Goal: Task Accomplishment & Management: Use online tool/utility

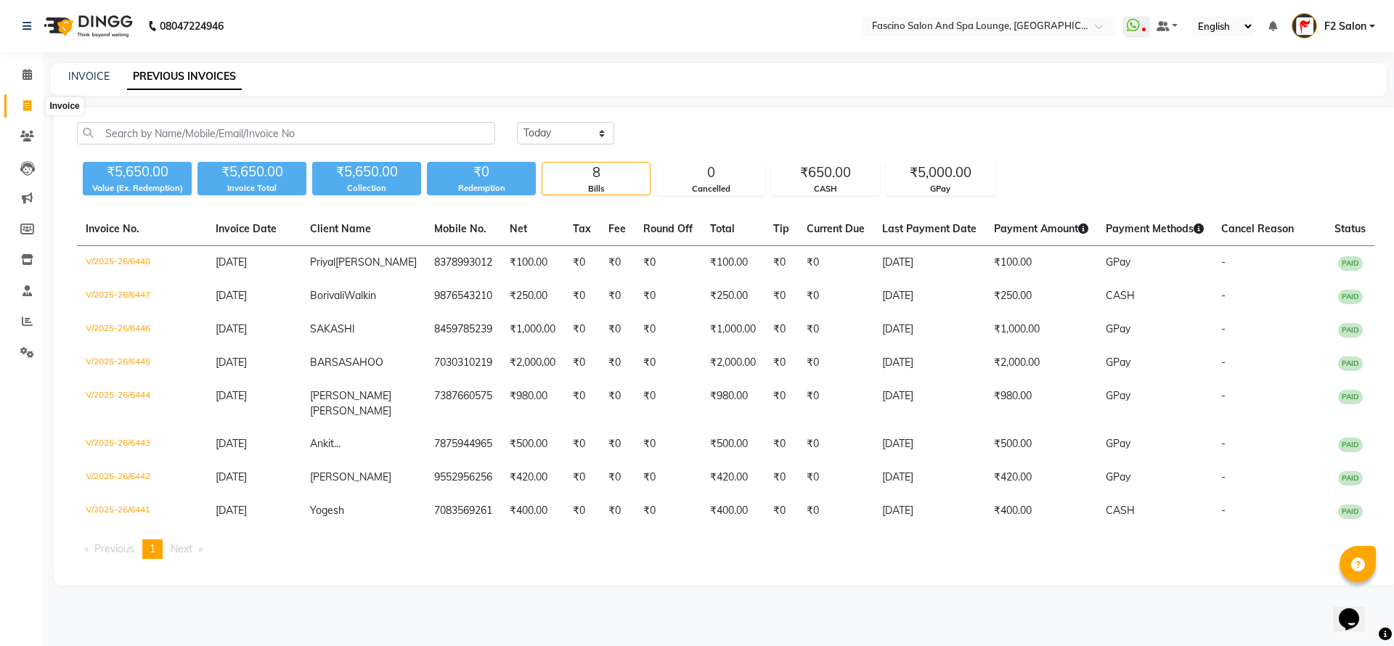
click at [28, 108] on icon at bounding box center [27, 105] width 8 height 11
select select "service"
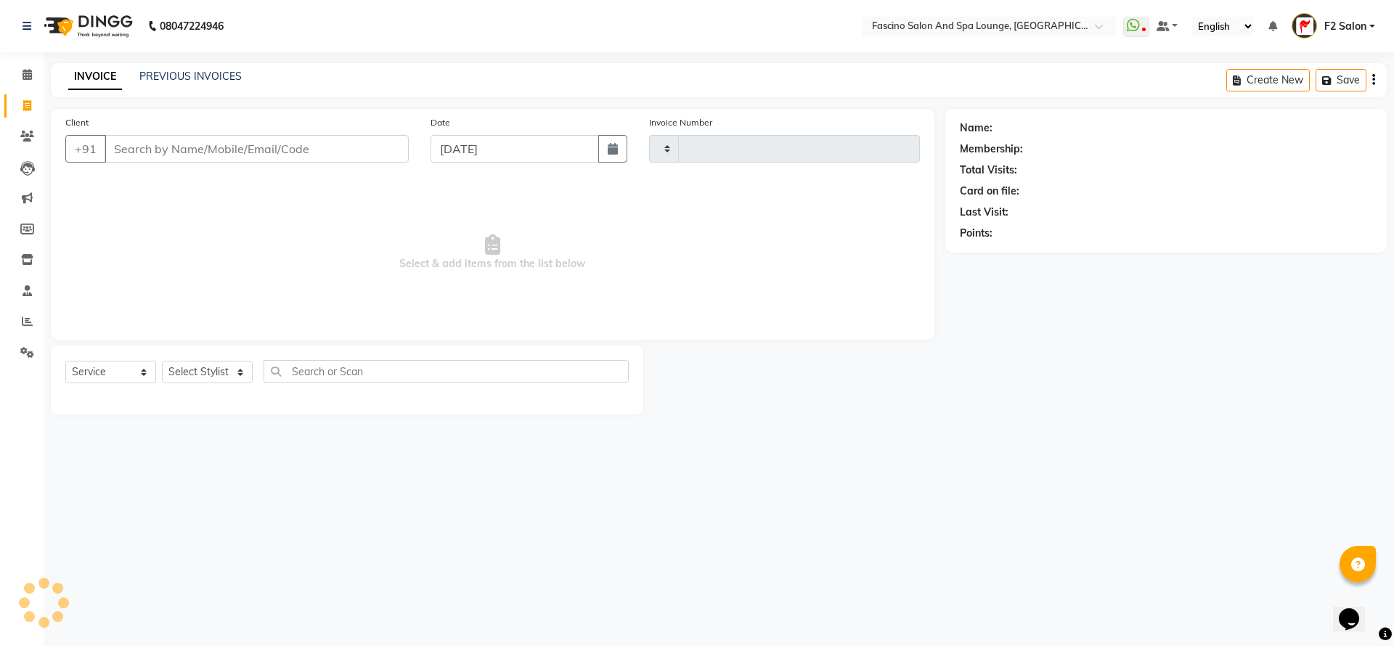
type input "6449"
select select "129"
click at [177, 73] on link "PREVIOUS INVOICES" at bounding box center [190, 76] width 102 height 13
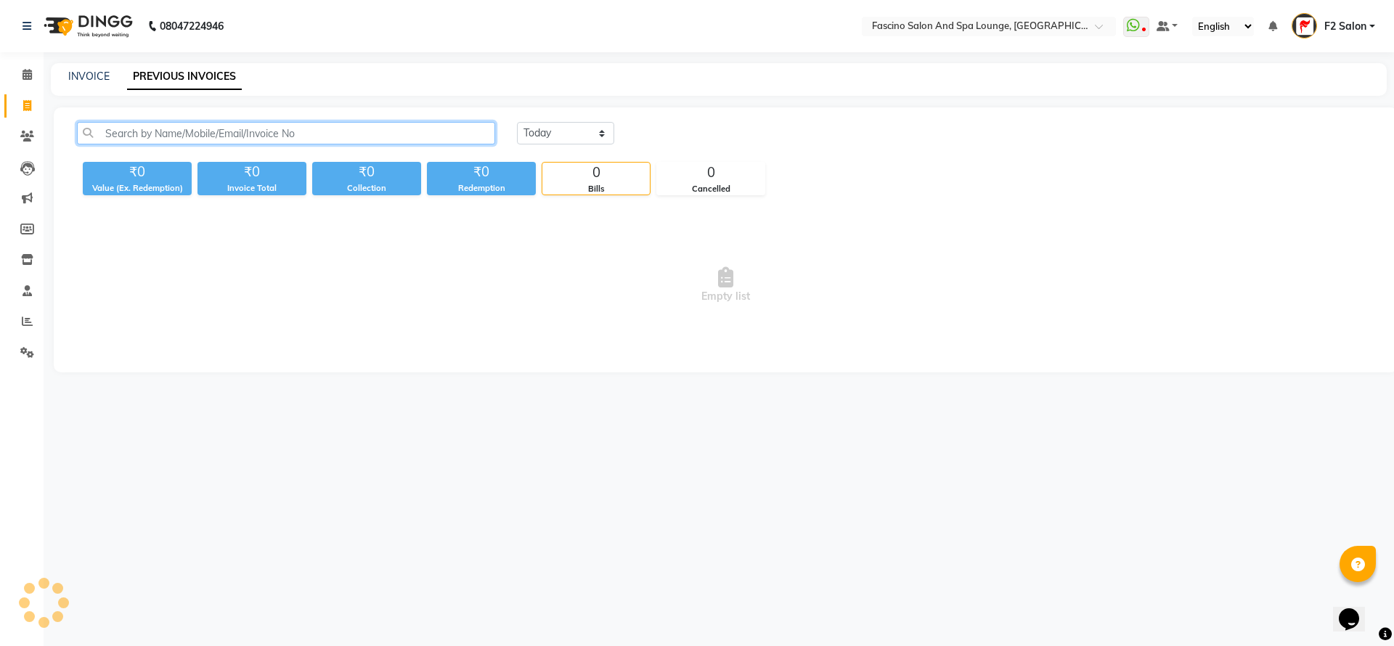
click at [191, 129] on input "text" at bounding box center [286, 133] width 418 height 23
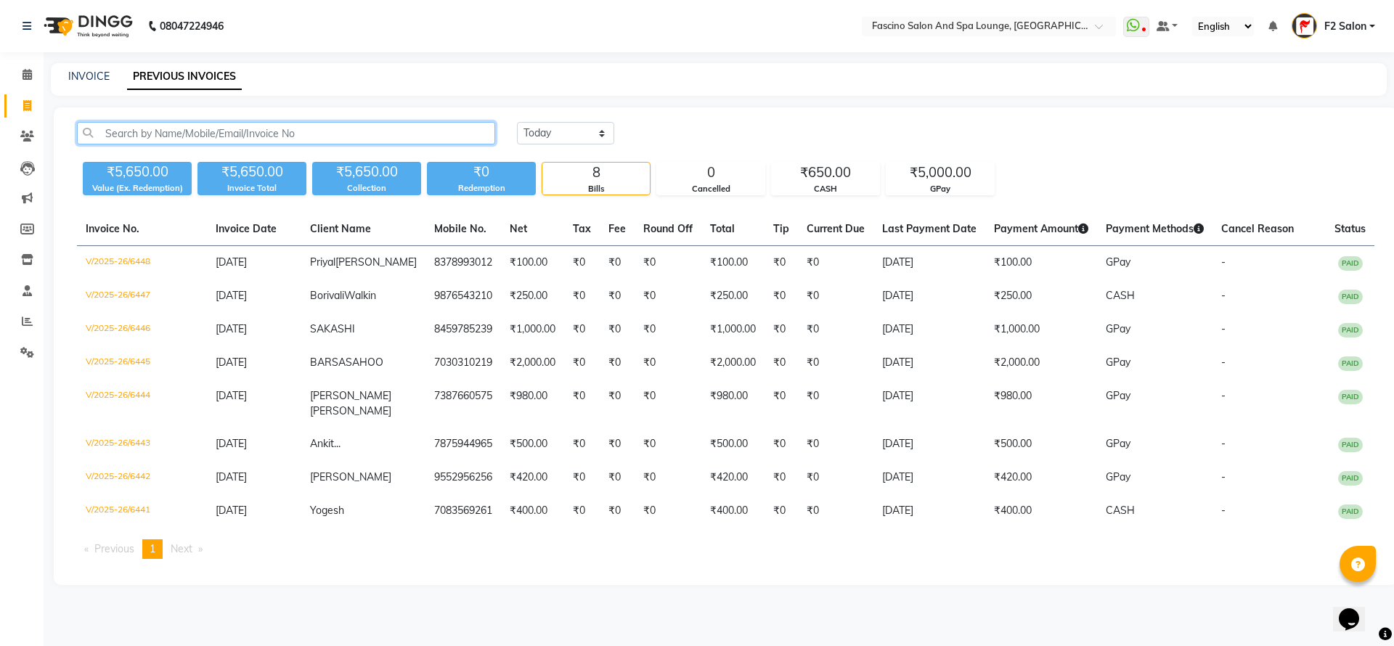
type input "S"
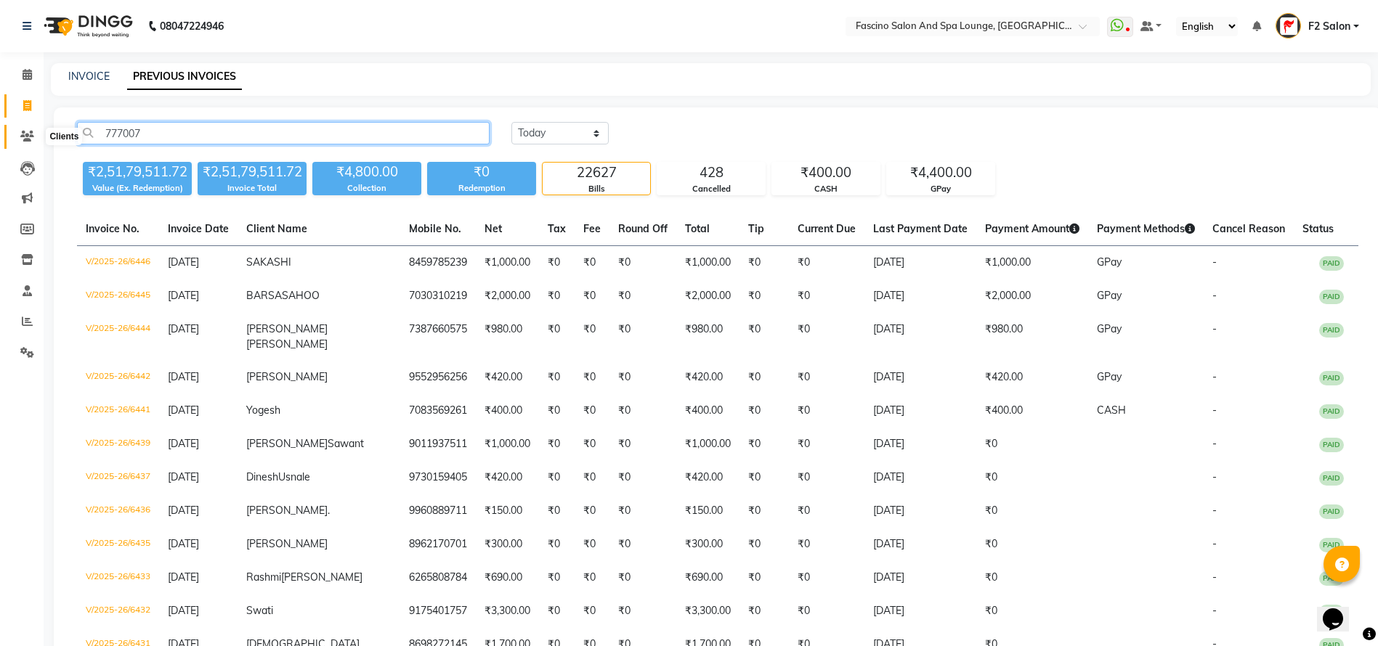
type input "777007"
click at [28, 144] on span at bounding box center [27, 137] width 25 height 17
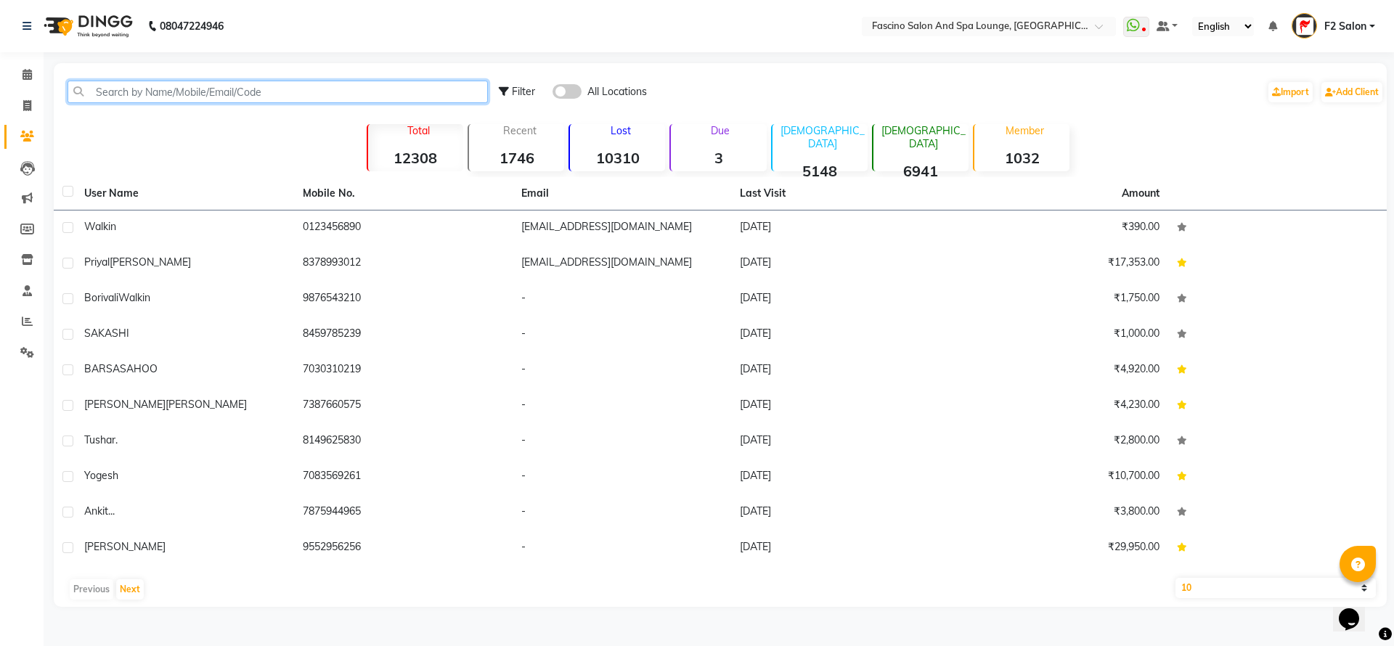
click at [212, 84] on input "text" at bounding box center [278, 92] width 421 height 23
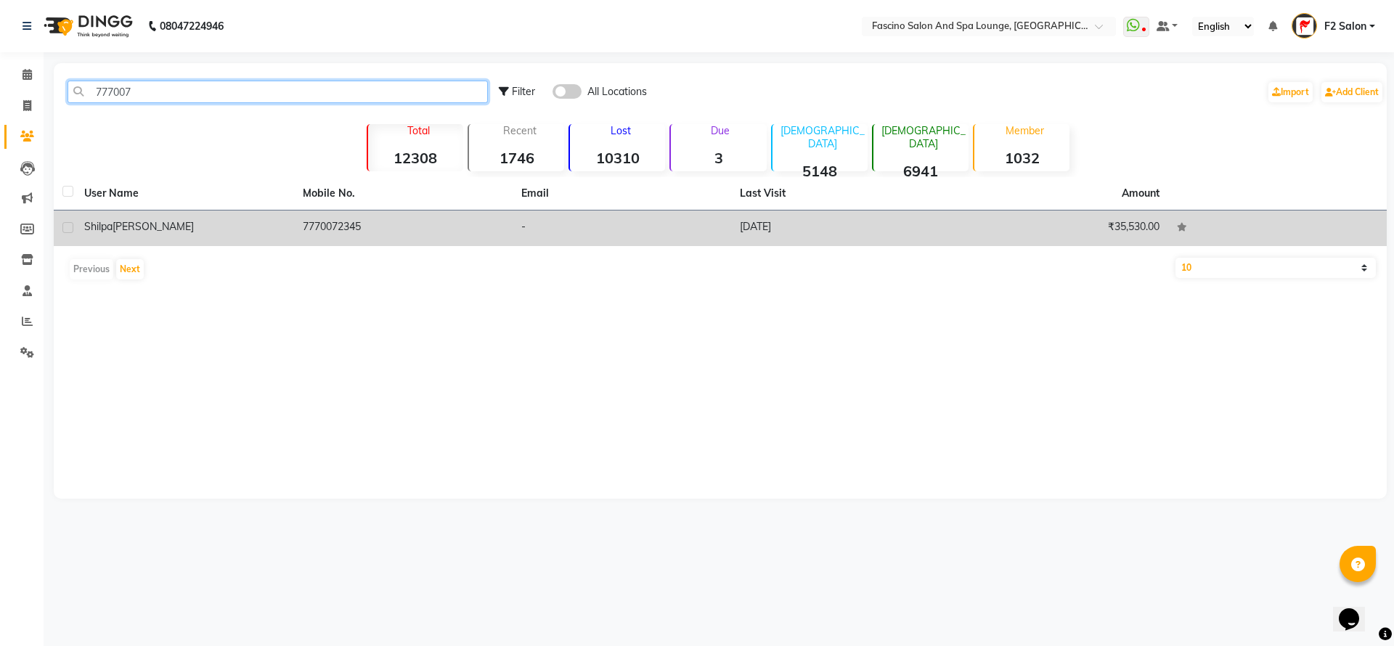
type input "777007"
click at [292, 222] on td "[PERSON_NAME]" at bounding box center [185, 229] width 219 height 36
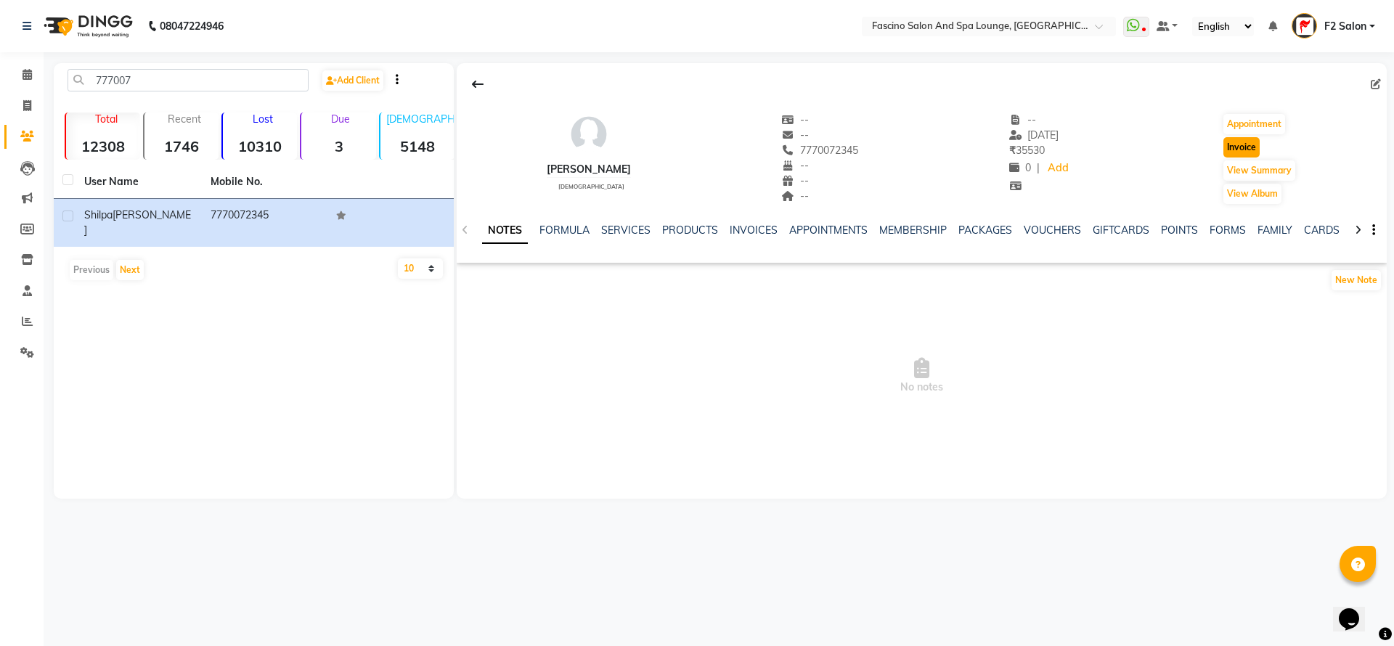
click at [1240, 145] on button "Invoice" at bounding box center [1242, 147] width 36 height 20
select select "service"
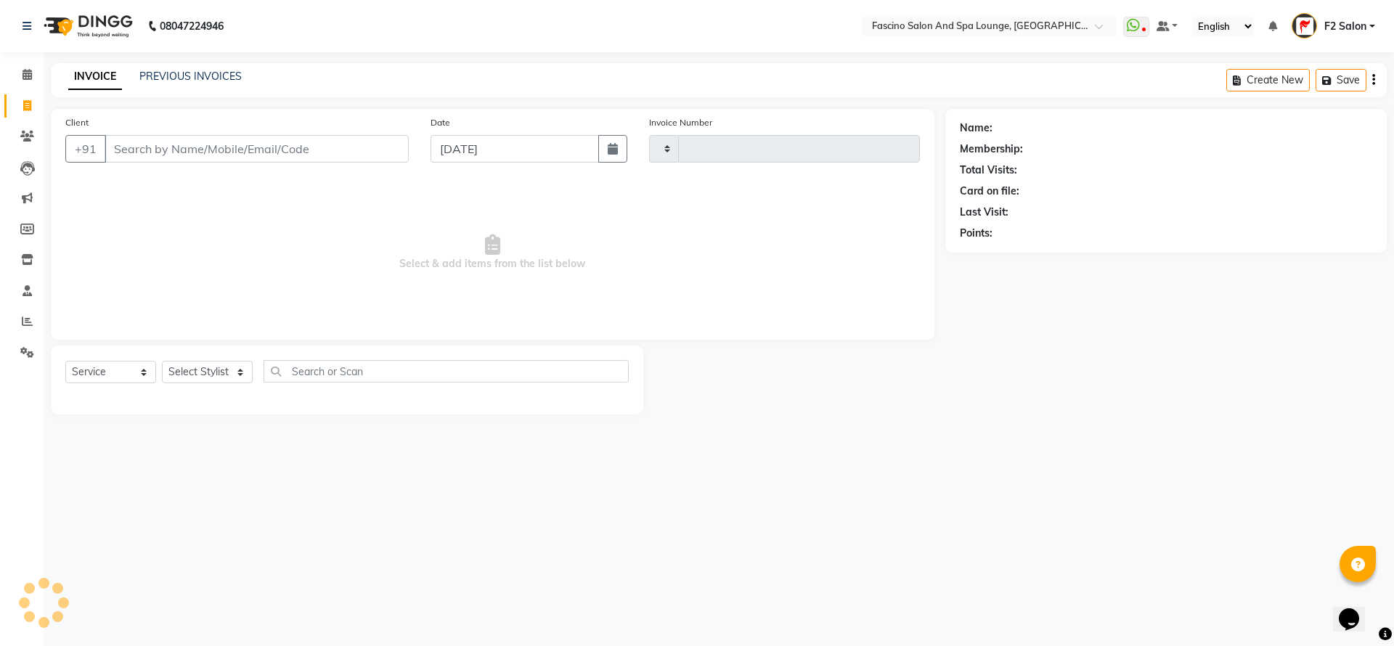
type input "6449"
select select "129"
type input "7770072345"
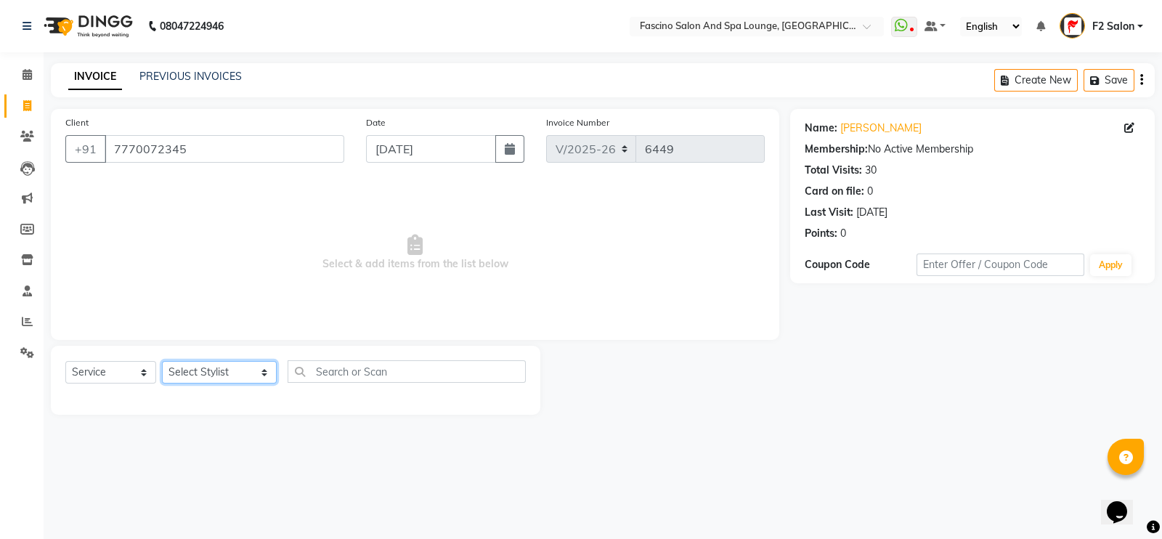
click at [193, 370] on select "Select Stylist akash F3 [PERSON_NAME] [PERSON_NAME] Bhushan [PERSON_NAME] Mam […" at bounding box center [219, 372] width 115 height 23
select select "23065"
click at [162, 362] on select "Select Stylist akash F3 [PERSON_NAME] [PERSON_NAME] Bhushan [PERSON_NAME] Mam […" at bounding box center [219, 372] width 115 height 23
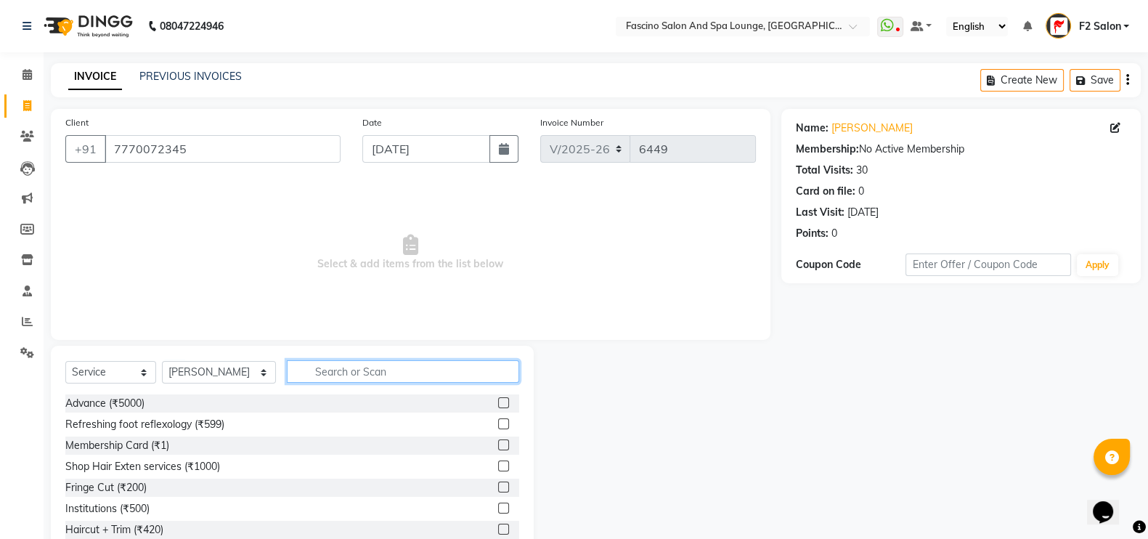
click at [361, 373] on input "text" at bounding box center [403, 371] width 233 height 23
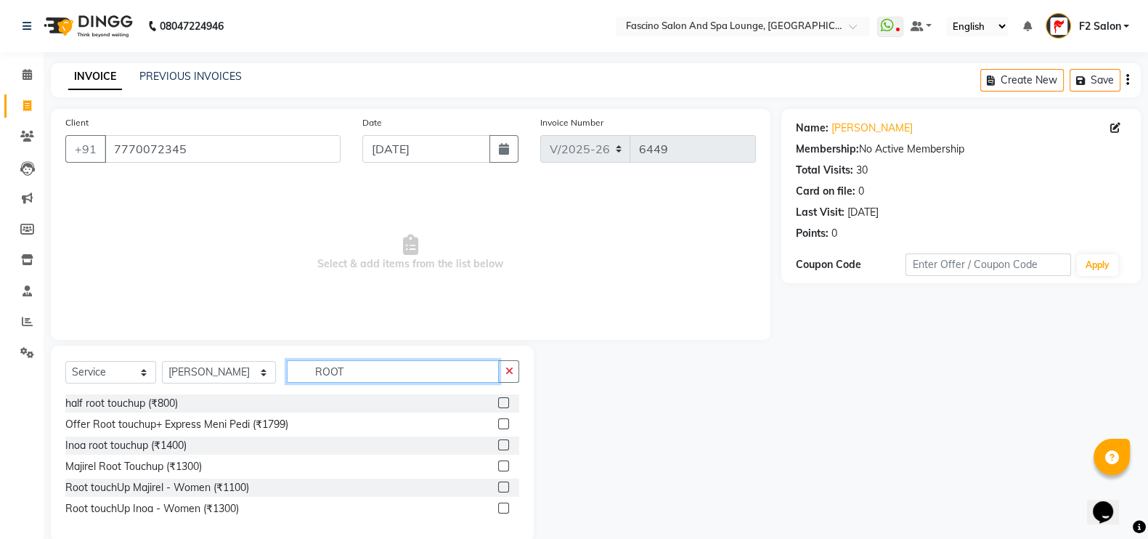
type input "ROOT"
click at [503, 485] on label at bounding box center [503, 487] width 11 height 11
click at [503, 485] on input "checkbox" at bounding box center [502, 487] width 9 height 9
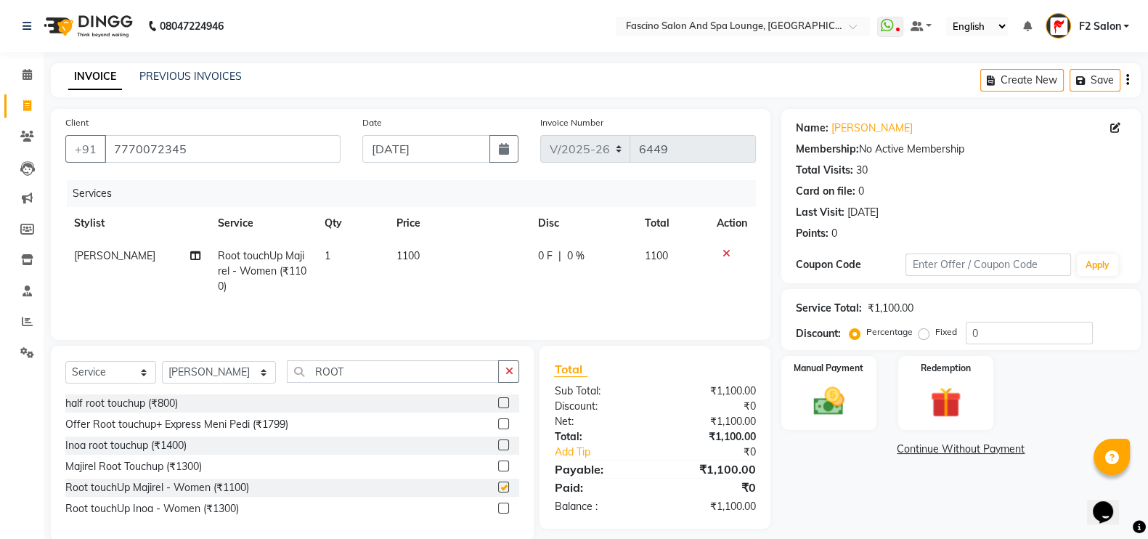
checkbox input "false"
click at [403, 257] on span "1100" at bounding box center [408, 255] width 23 height 13
select select "23065"
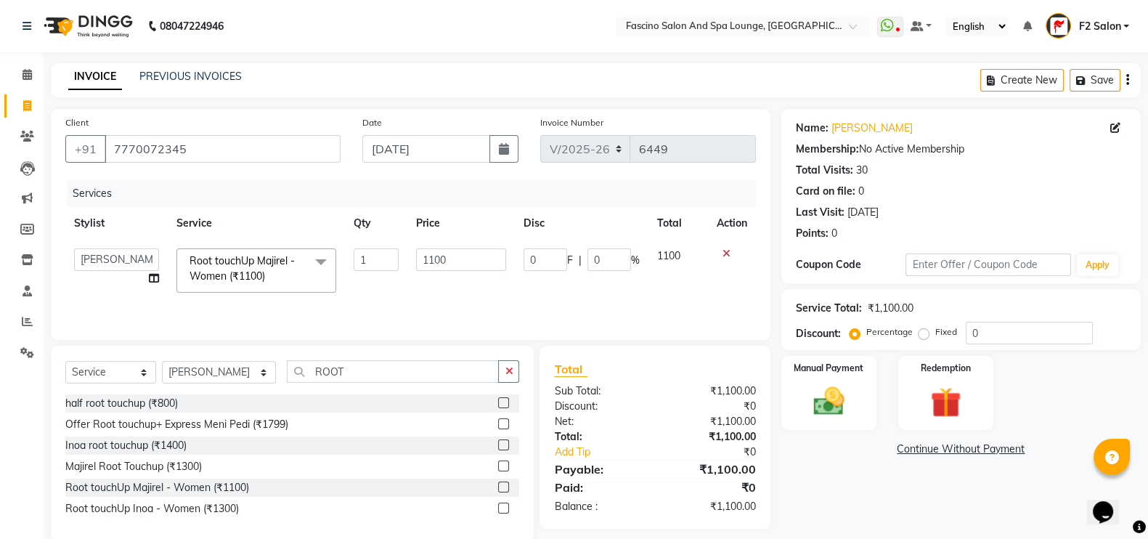
click at [403, 257] on td "1" at bounding box center [376, 271] width 62 height 62
click at [454, 261] on input "1100" at bounding box center [461, 259] width 91 height 23
type input "900"
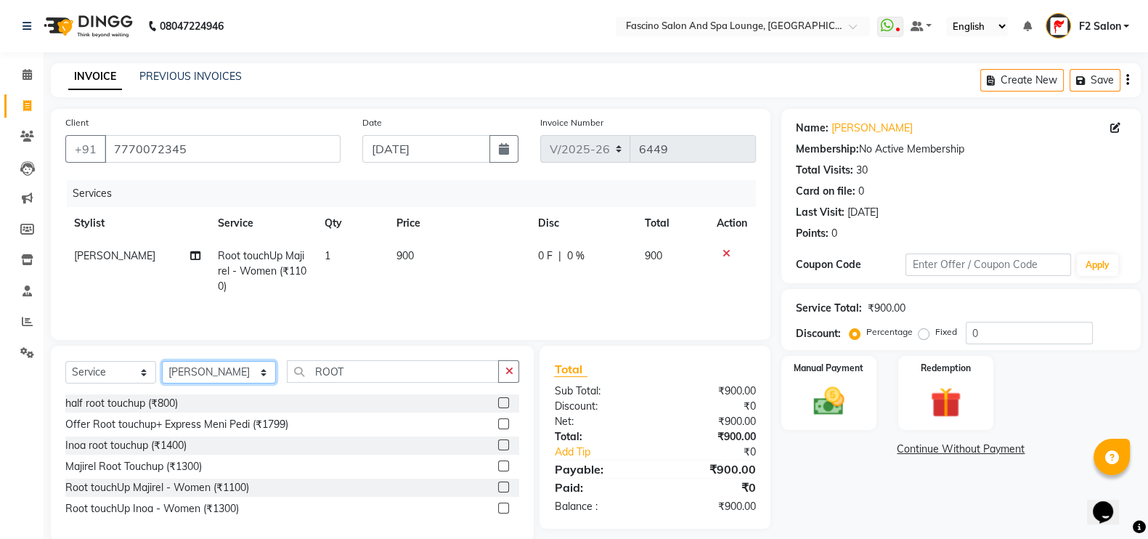
click at [182, 379] on select "Select Stylist akash F3 [PERSON_NAME] [PERSON_NAME] Bhushan [PERSON_NAME] Mam […" at bounding box center [219, 372] width 114 height 23
select select "87492"
click at [162, 365] on select "Select Stylist akash F3 [PERSON_NAME] [PERSON_NAME] Bhushan [PERSON_NAME] Mam […" at bounding box center [219, 372] width 114 height 23
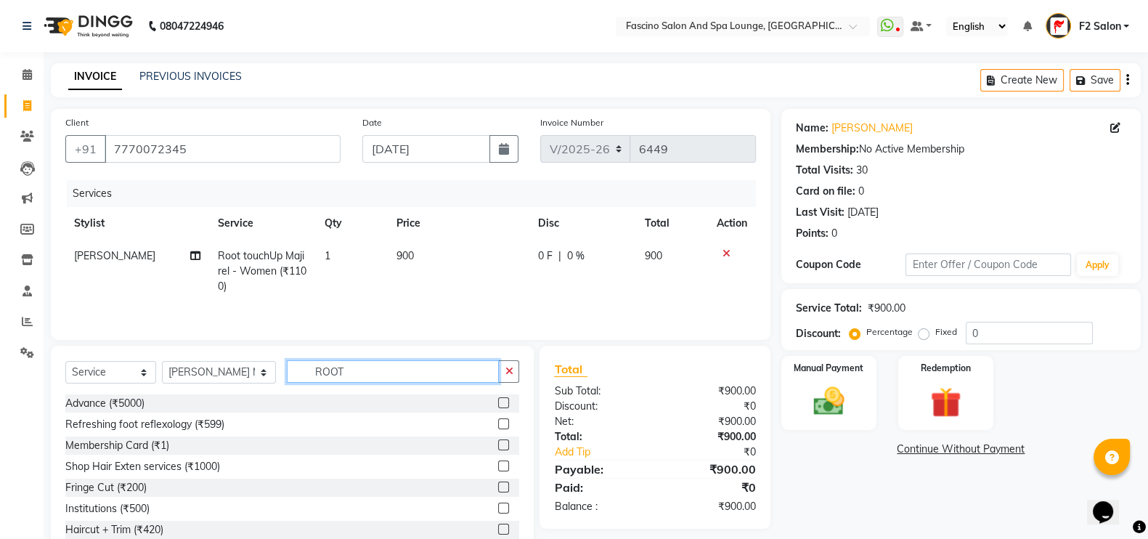
click at [357, 366] on input "ROOT" at bounding box center [393, 371] width 213 height 23
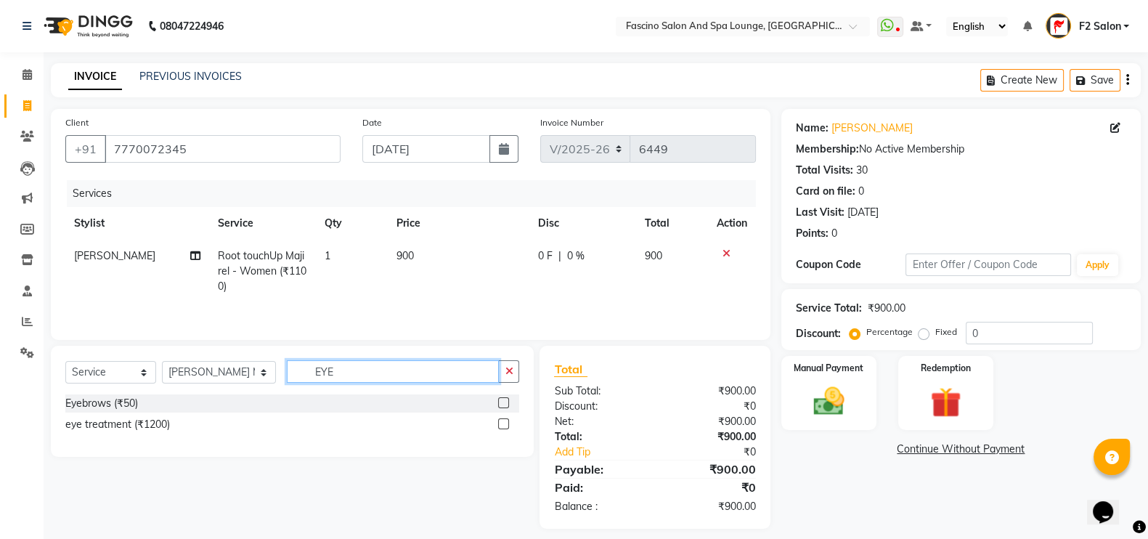
type input "EYE"
click at [500, 402] on label at bounding box center [503, 402] width 11 height 11
click at [500, 402] on input "checkbox" at bounding box center [502, 403] width 9 height 9
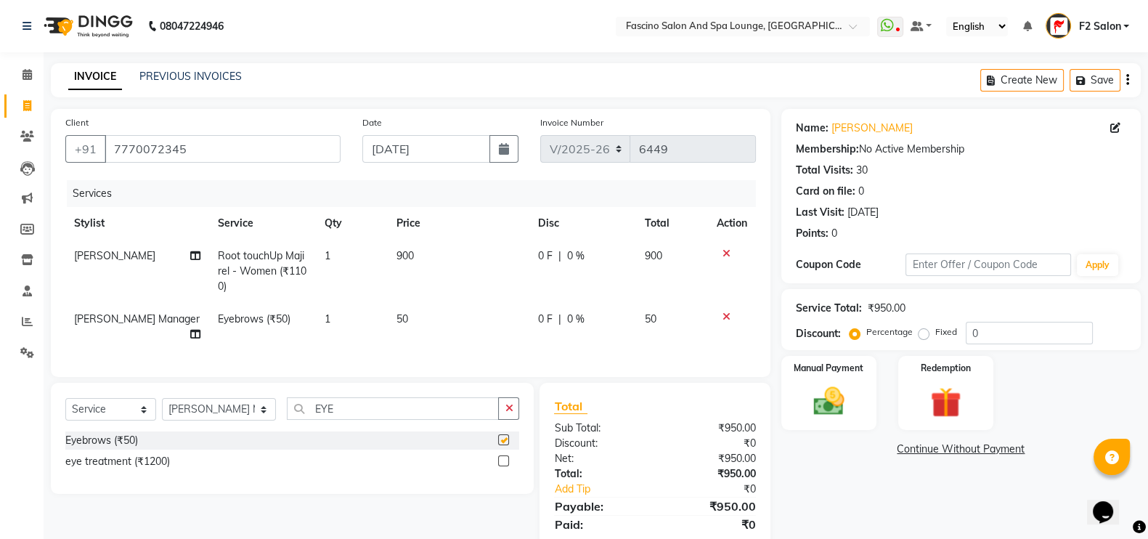
checkbox input "false"
click at [394, 339] on div "Services Stylist Service Qty Price Disc Total Action Ram Gandgule Root touchUp …" at bounding box center [410, 271] width 691 height 182
click at [407, 325] on span "50" at bounding box center [403, 318] width 12 height 13
click at [387, 325] on td "1" at bounding box center [351, 327] width 71 height 48
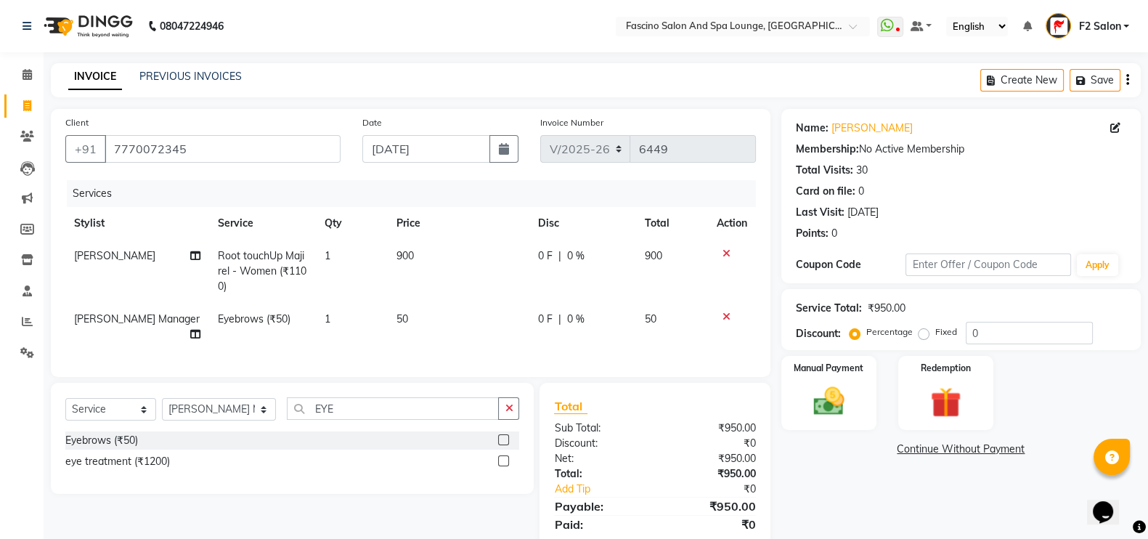
select select "87492"
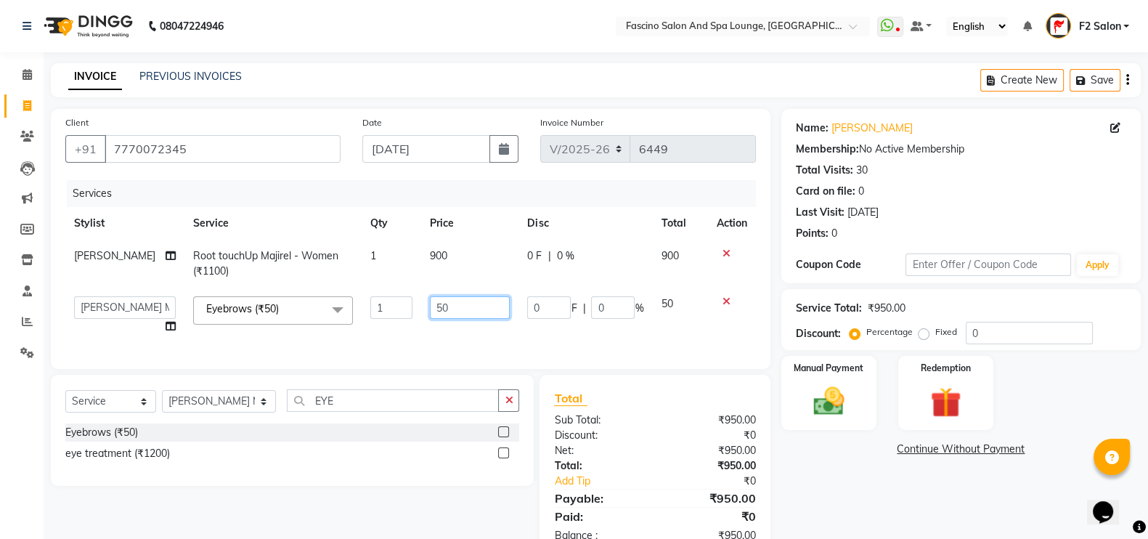
click at [434, 309] on input "50" at bounding box center [470, 307] width 80 height 23
type input "40"
click at [431, 325] on td "40" at bounding box center [469, 315] width 97 height 55
select select "87492"
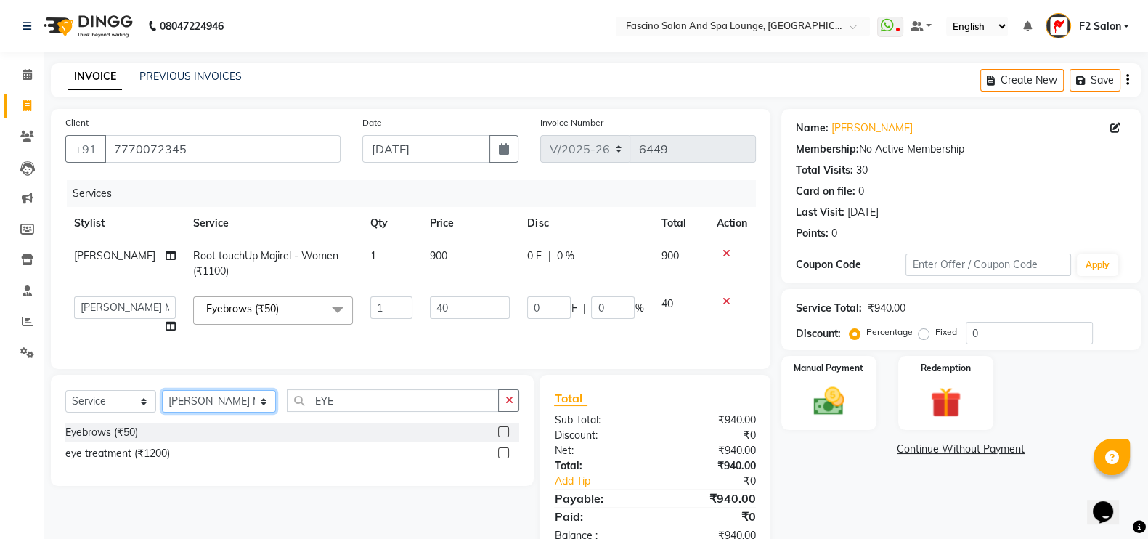
click at [234, 413] on select "Select Stylist akash F3 [PERSON_NAME] [PERSON_NAME] Bhushan [PERSON_NAME] Mam […" at bounding box center [219, 401] width 114 height 23
click at [134, 413] on select "Select Service Product Membership Package Voucher Prepaid Gift Card" at bounding box center [110, 401] width 91 height 23
click at [65, 405] on select "Select Service Product Membership Package Voucher Prepaid Gift Card" at bounding box center [110, 401] width 91 height 23
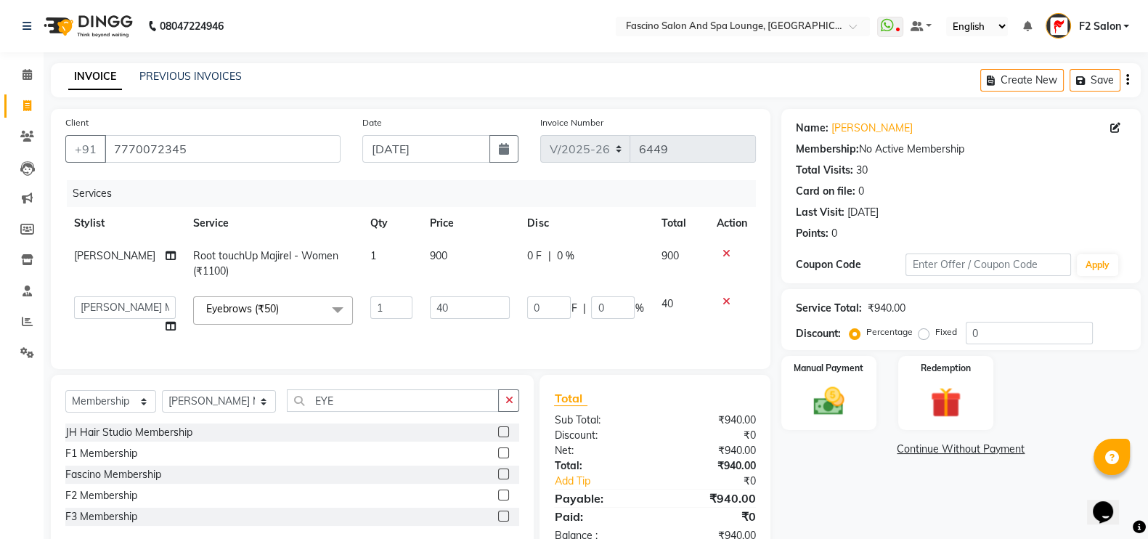
click at [503, 500] on label at bounding box center [503, 495] width 11 height 11
click at [503, 500] on input "checkbox" at bounding box center [502, 495] width 9 height 9
select select "select"
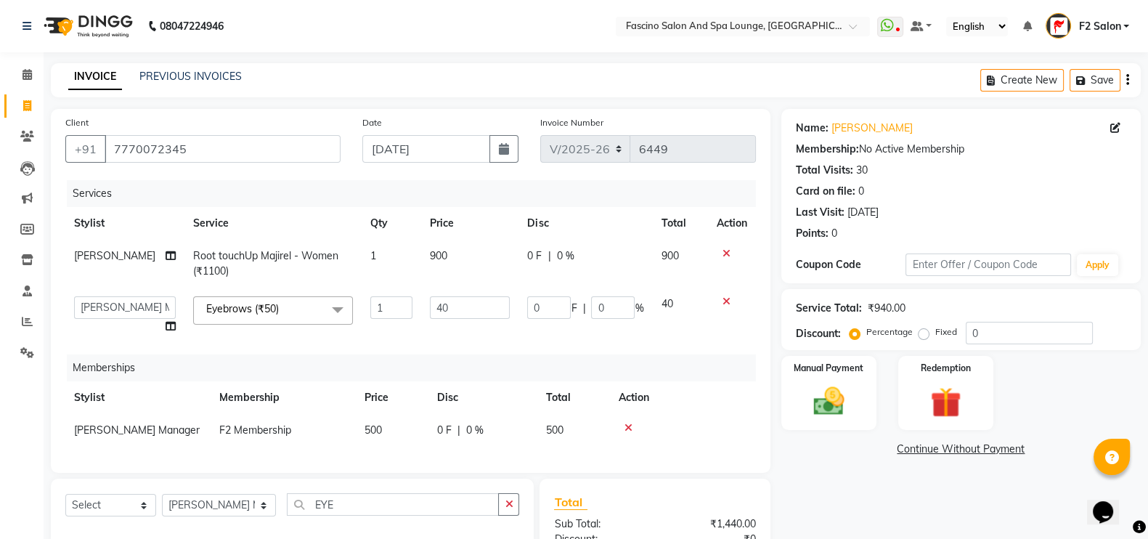
click at [399, 431] on td "500" at bounding box center [392, 430] width 73 height 33
select select "87492"
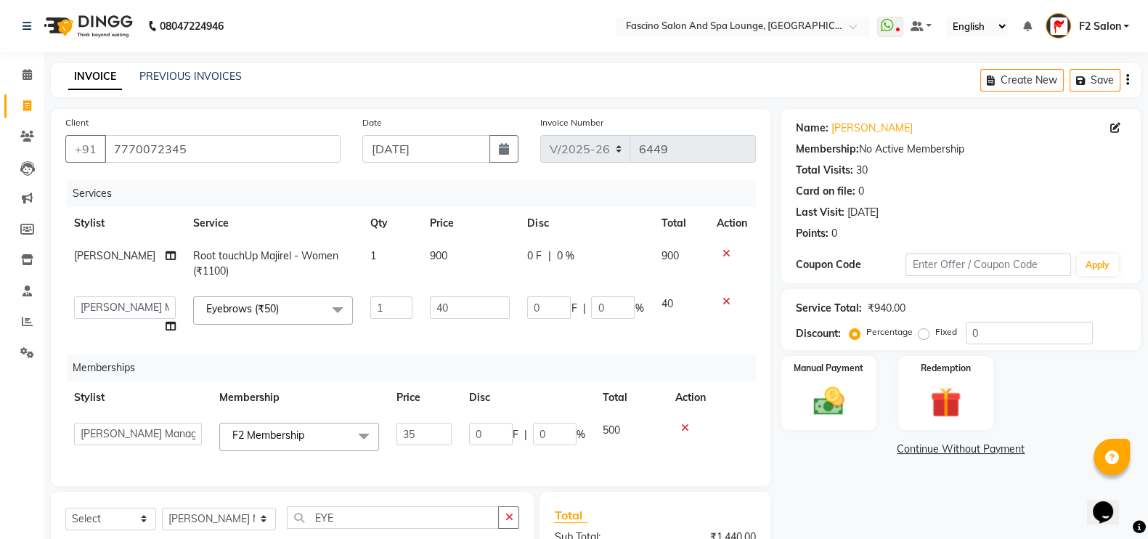
type input "350"
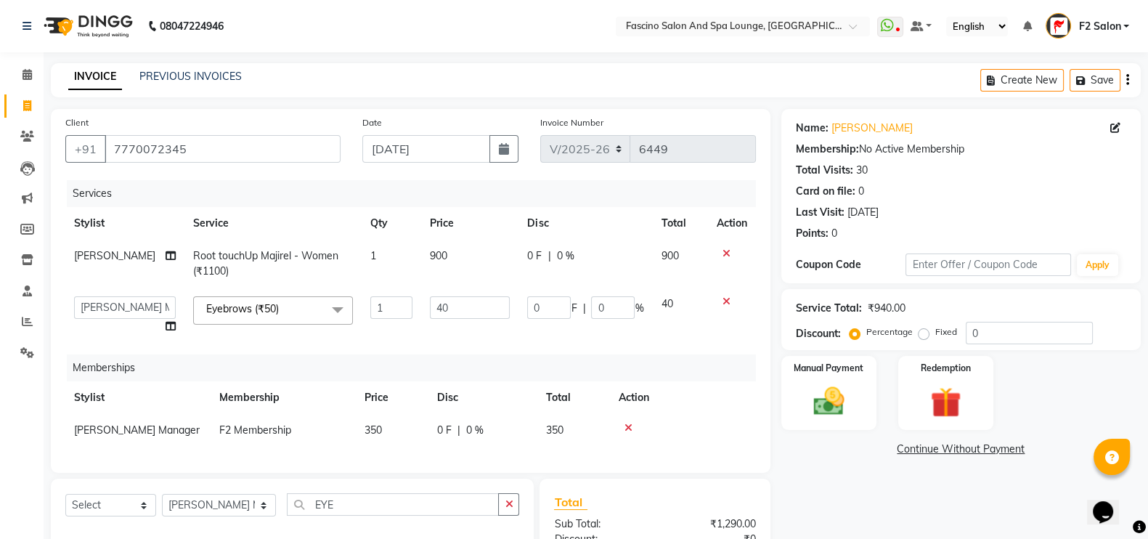
click at [820, 492] on div "Name: [PERSON_NAME] Membership: No Active Membership Total Visits: 30 Card on f…" at bounding box center [966, 385] width 370 height 553
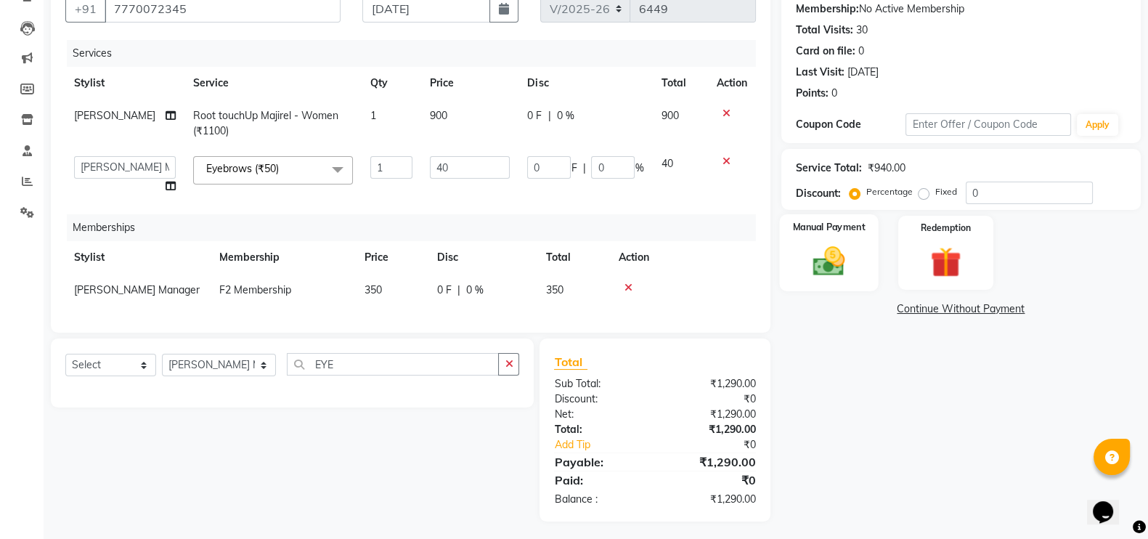
scroll to position [159, 0]
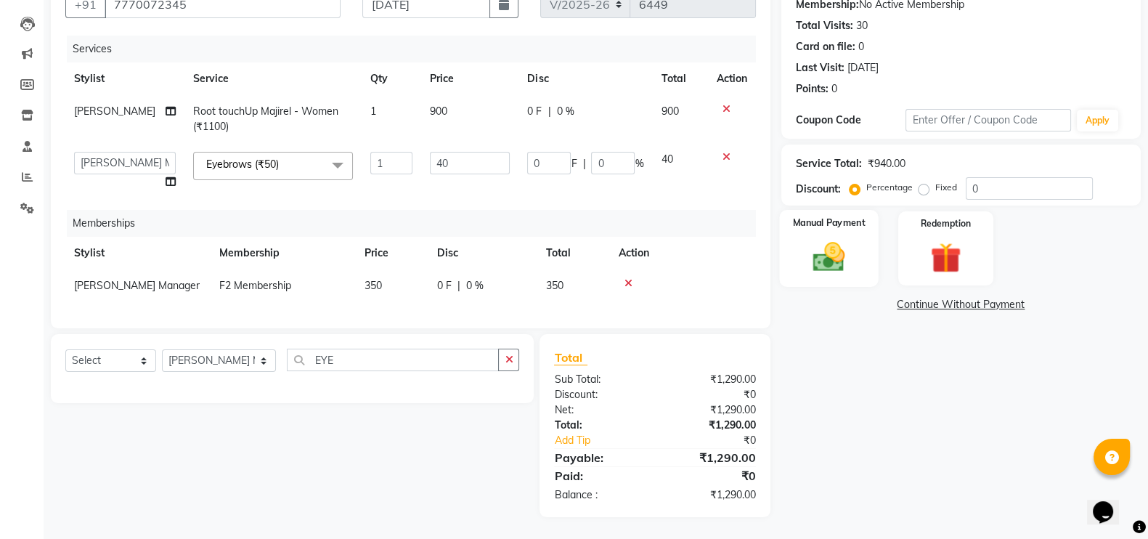
click at [844, 219] on div "Manual Payment" at bounding box center [828, 248] width 99 height 77
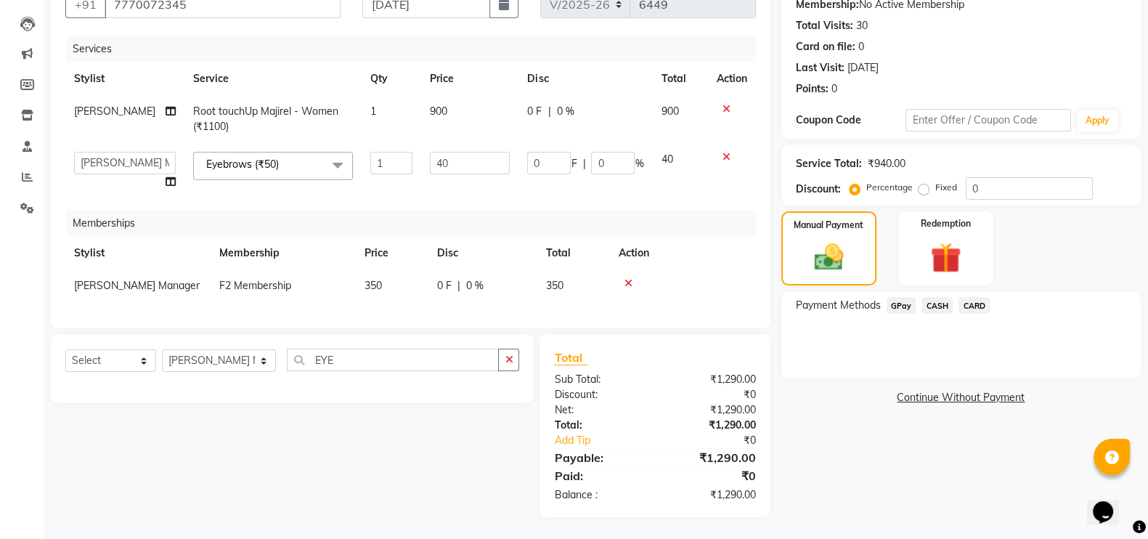
click at [901, 297] on span "GPay" at bounding box center [902, 305] width 30 height 17
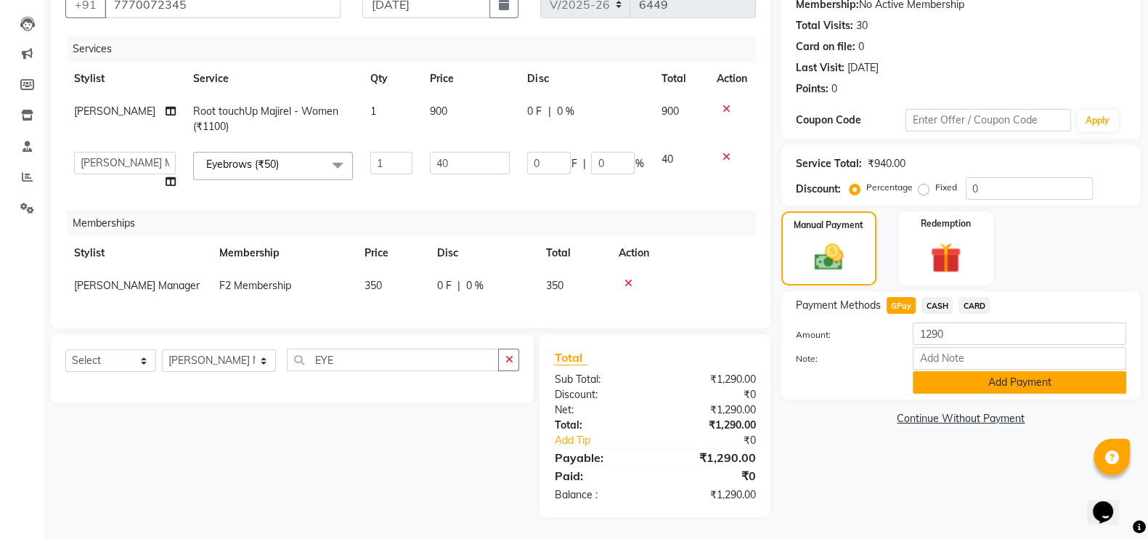
click at [927, 371] on button "Add Payment" at bounding box center [1020, 382] width 214 height 23
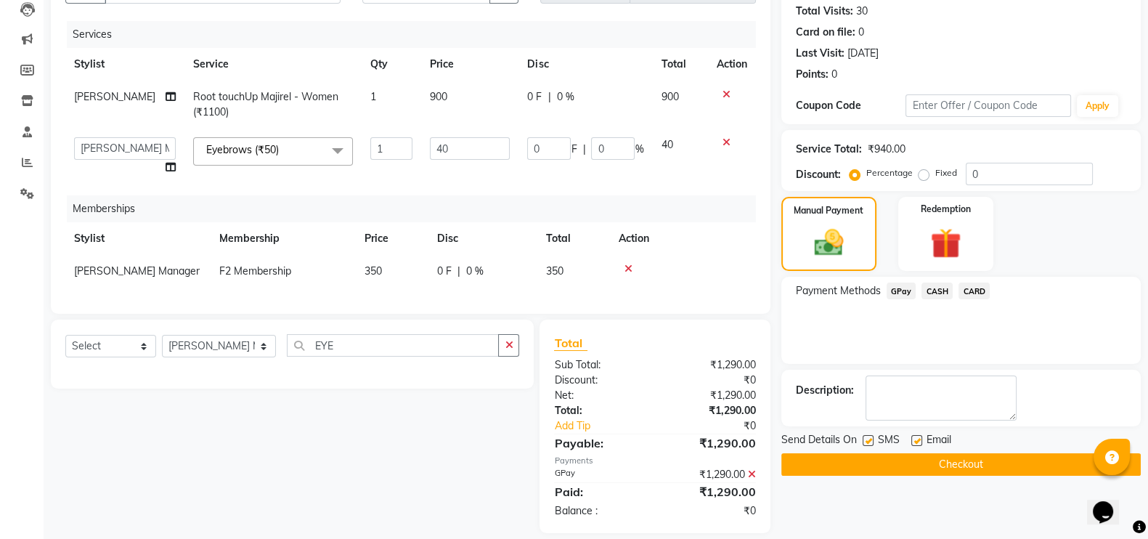
scroll to position [189, 0]
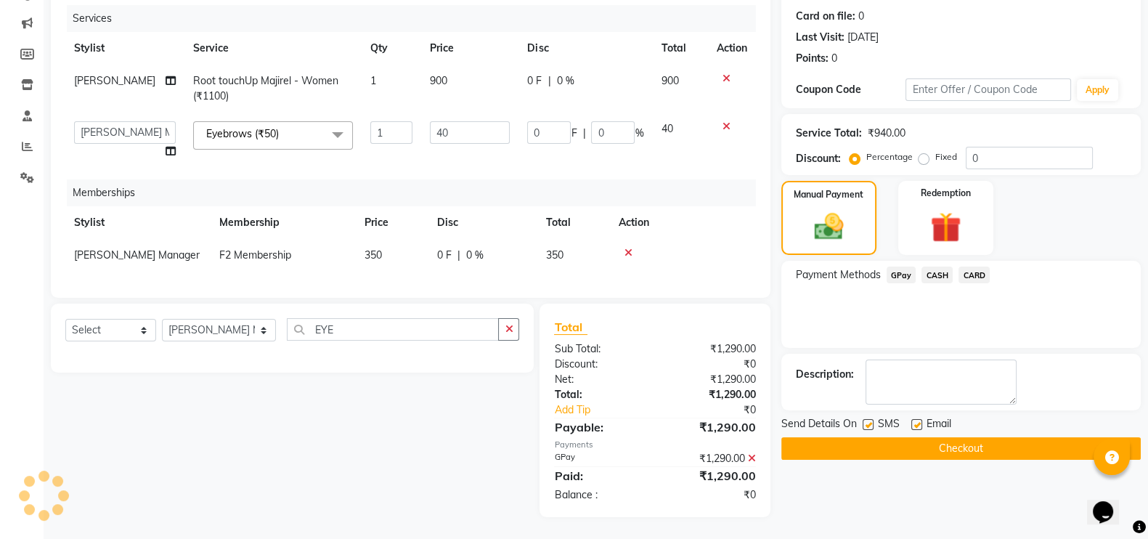
click at [919, 437] on button "Checkout" at bounding box center [961, 448] width 360 height 23
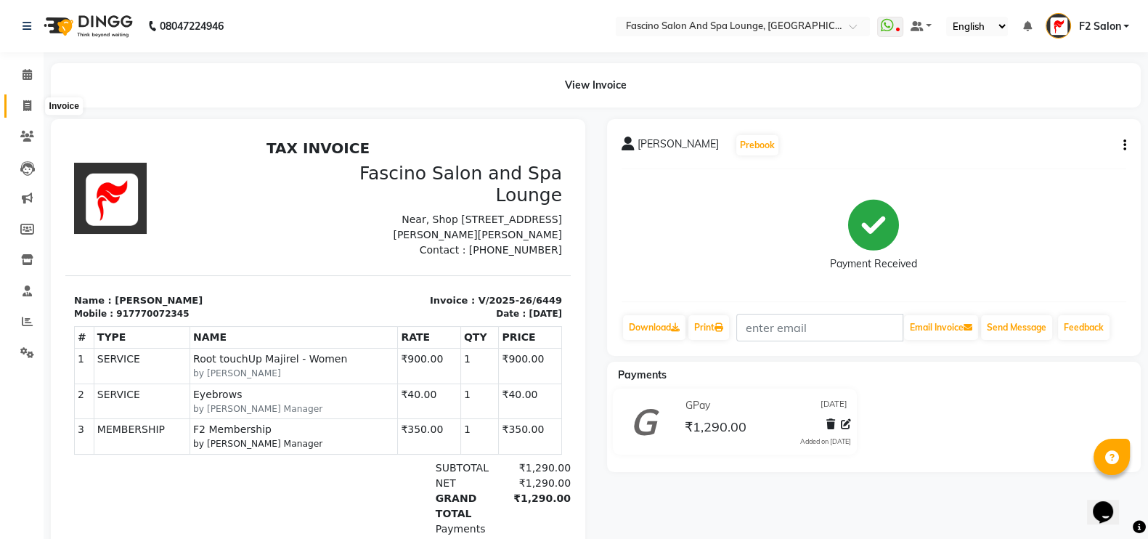
click at [23, 107] on icon at bounding box center [27, 105] width 8 height 11
select select "129"
select select "service"
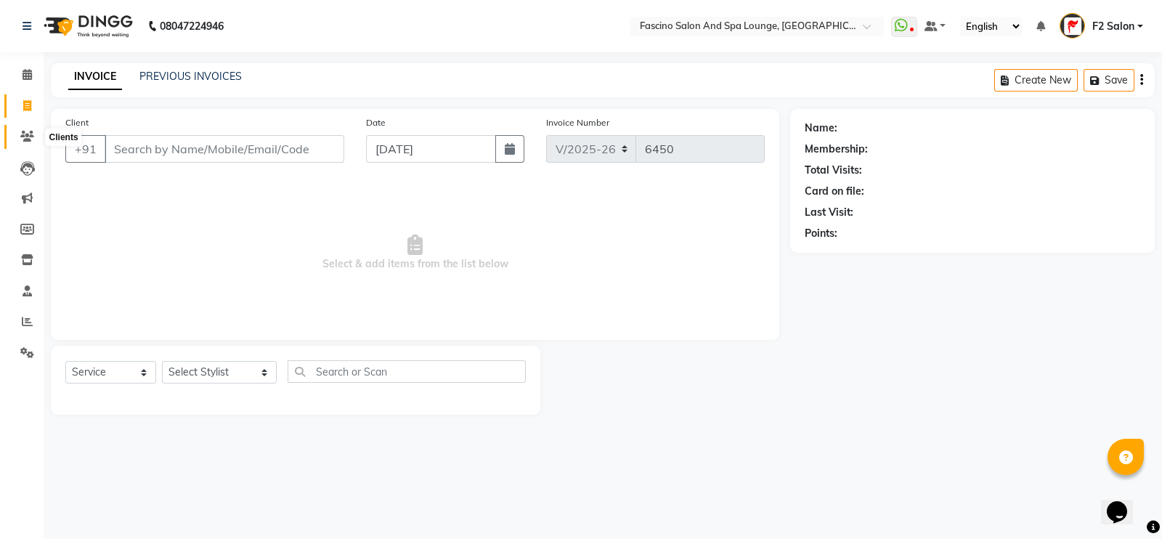
click at [25, 144] on span at bounding box center [27, 137] width 25 height 17
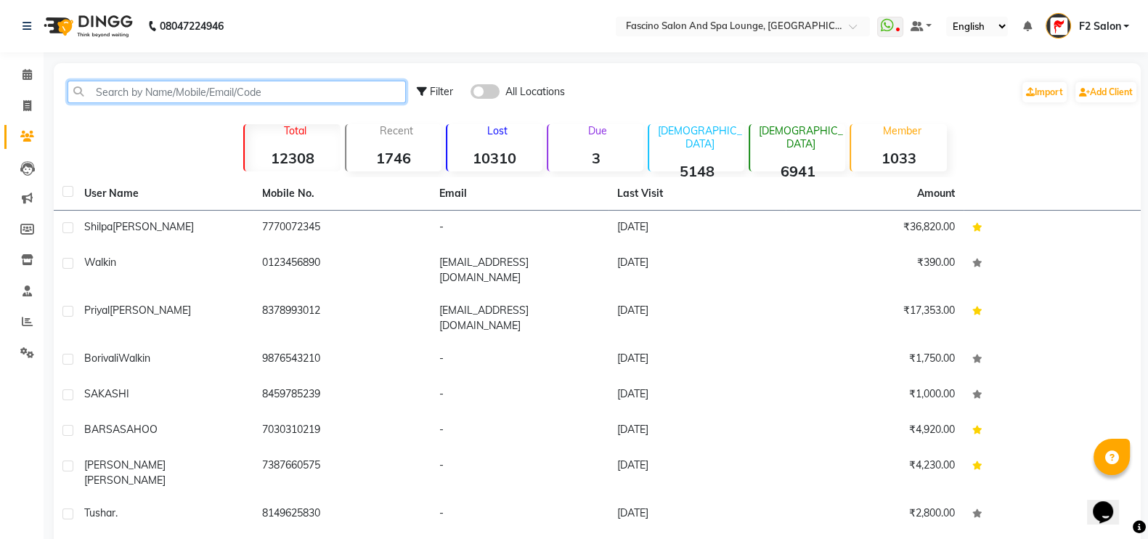
click at [142, 97] on input "text" at bounding box center [237, 92] width 338 height 23
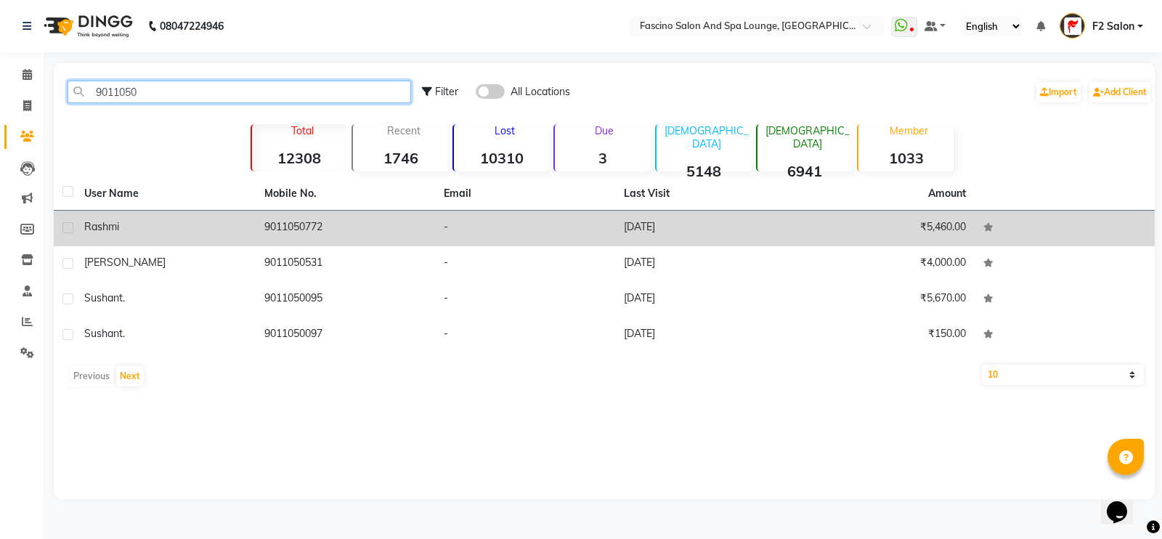
type input "9011050"
click at [160, 234] on div "Rashmi" at bounding box center [165, 226] width 163 height 15
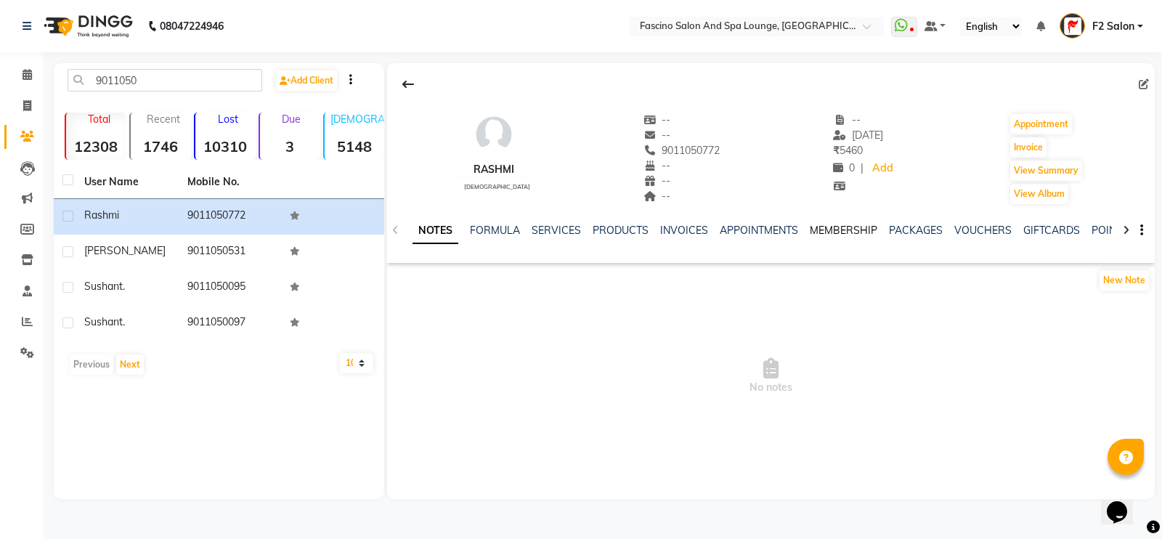
click at [839, 225] on link "MEMBERSHIP" at bounding box center [844, 230] width 68 height 13
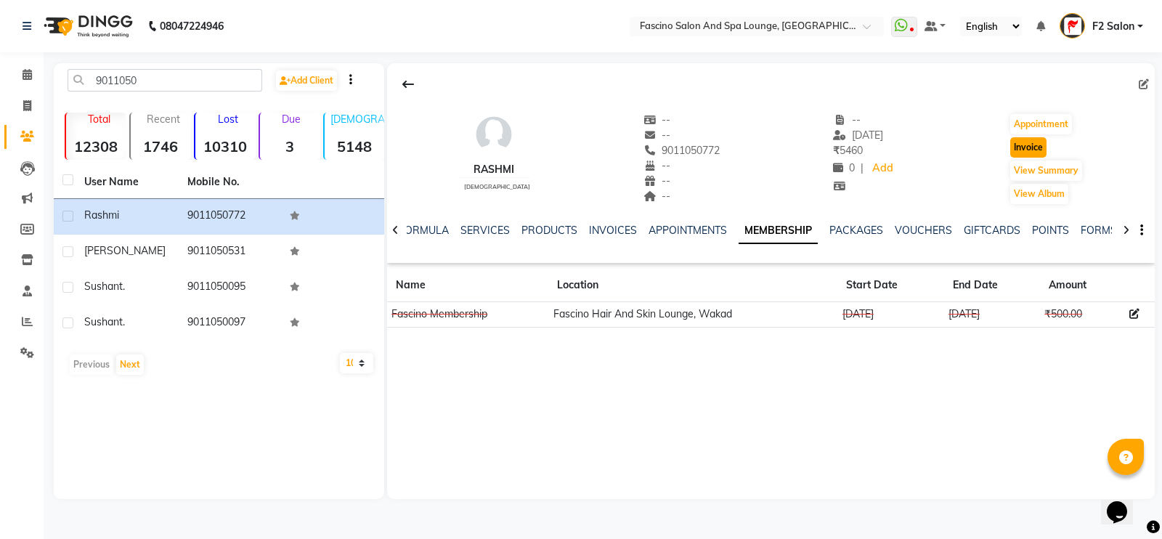
click at [1034, 148] on button "Invoice" at bounding box center [1028, 147] width 36 height 20
select select "129"
select select "service"
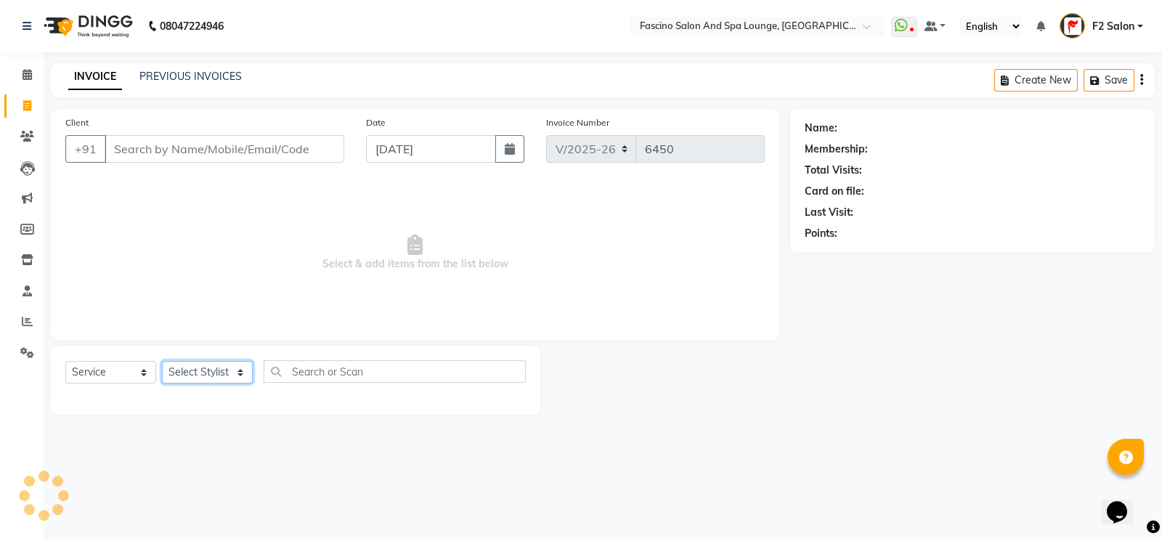
click at [208, 376] on select "Select Stylist" at bounding box center [207, 372] width 91 height 23
type input "9011050772"
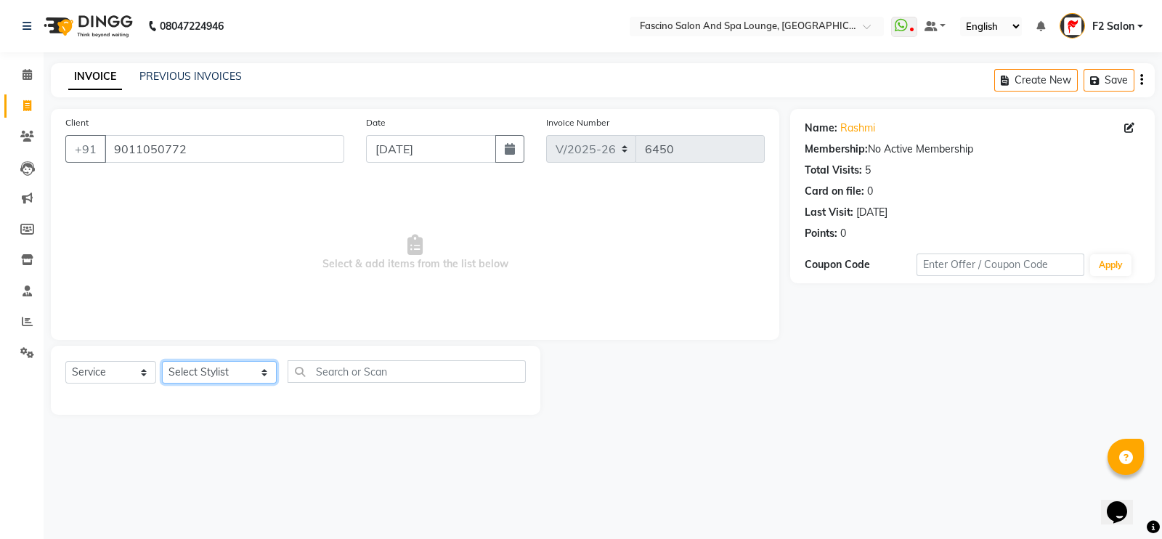
select select "16063"
click at [162, 362] on select "Select Stylist akash F3 [PERSON_NAME] [PERSON_NAME] Bhushan [PERSON_NAME] Mam […" at bounding box center [219, 372] width 115 height 23
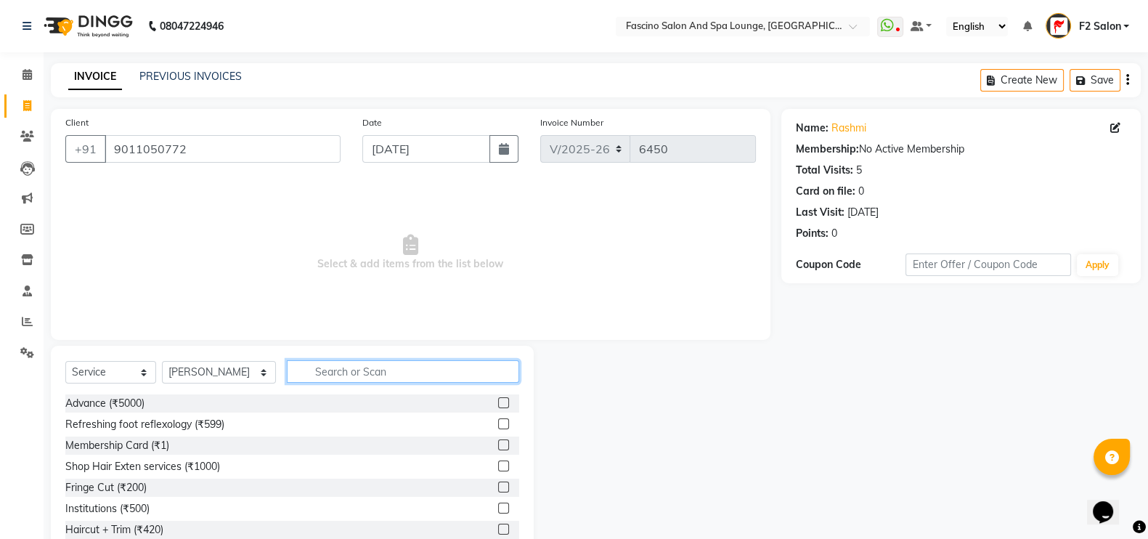
click at [287, 372] on input "text" at bounding box center [403, 371] width 233 height 23
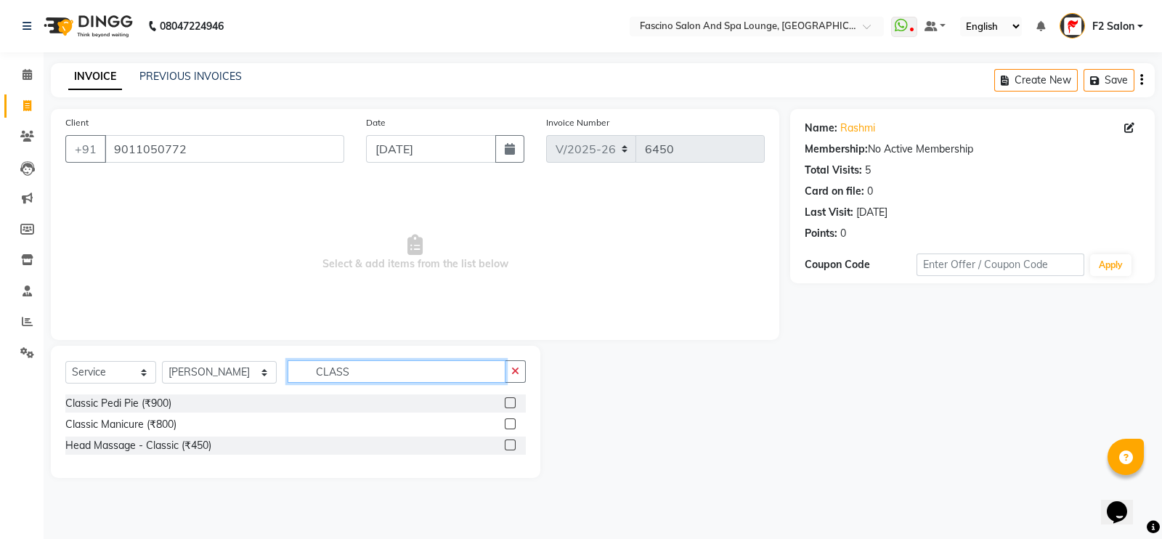
type input "CLASS"
click at [508, 402] on label at bounding box center [510, 402] width 11 height 11
click at [508, 402] on input "checkbox" at bounding box center [509, 403] width 9 height 9
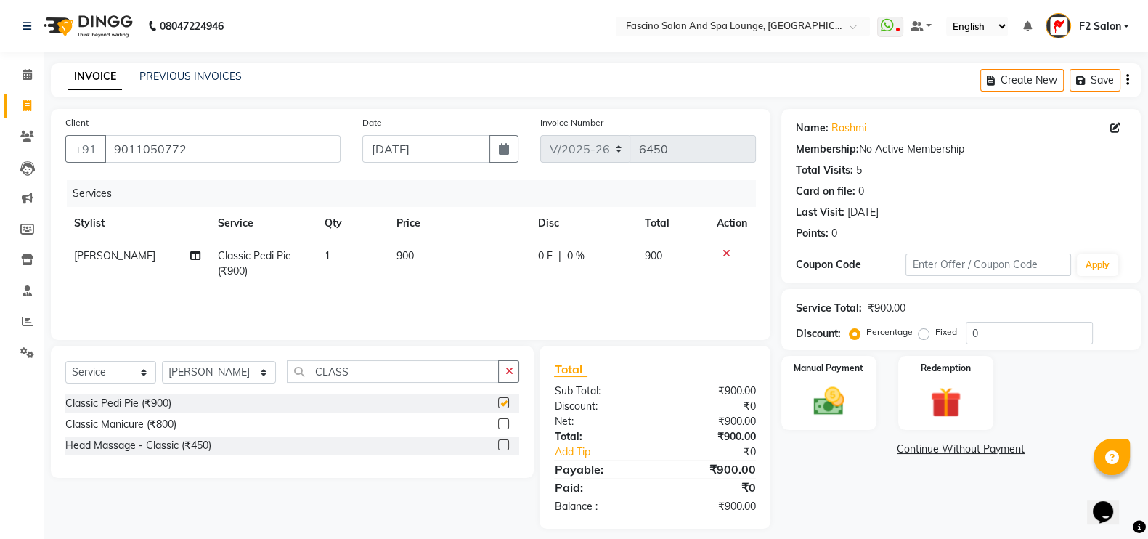
checkbox input "false"
click at [389, 365] on input "CLASS" at bounding box center [393, 371] width 213 height 23
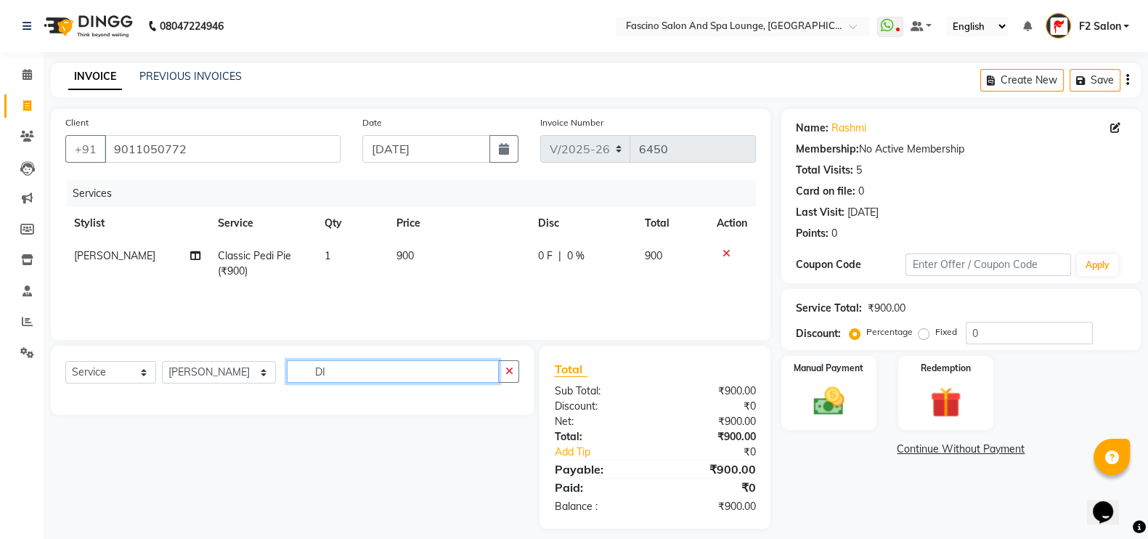
type input "D"
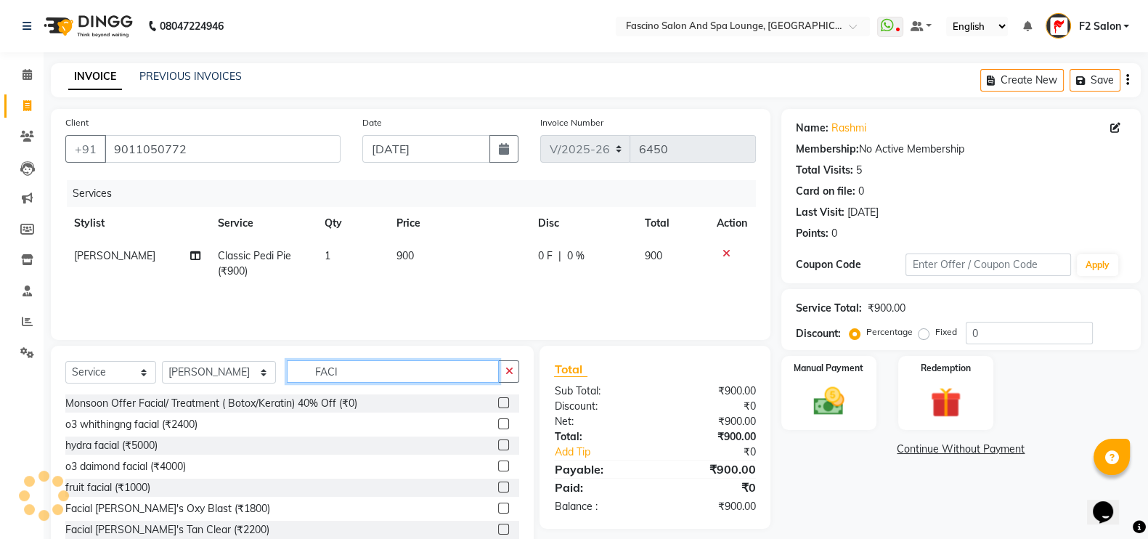
type input "FACI"
click at [498, 466] on label at bounding box center [503, 465] width 11 height 11
click at [498, 466] on input "checkbox" at bounding box center [502, 466] width 9 height 9
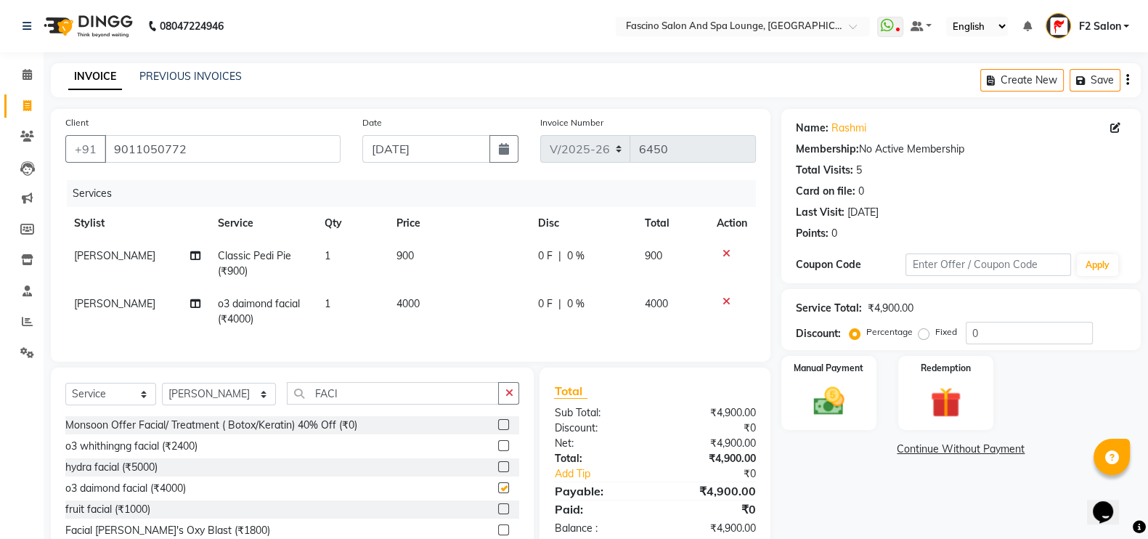
checkbox input "false"
click at [429, 303] on td "4000" at bounding box center [459, 312] width 142 height 48
select select "16063"
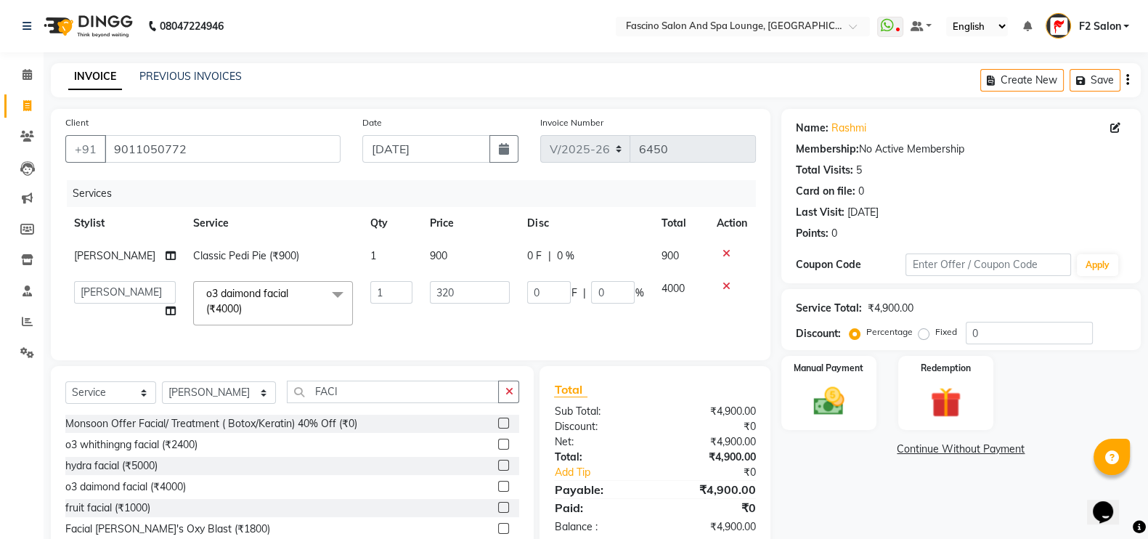
type input "3200"
click at [429, 319] on td "3200" at bounding box center [469, 303] width 97 height 62
select select "16063"
click at [240, 404] on select "Select Stylist akash F3 [PERSON_NAME] [PERSON_NAME] Bhushan [PERSON_NAME] Mam […" at bounding box center [219, 392] width 114 height 23
select select "72667"
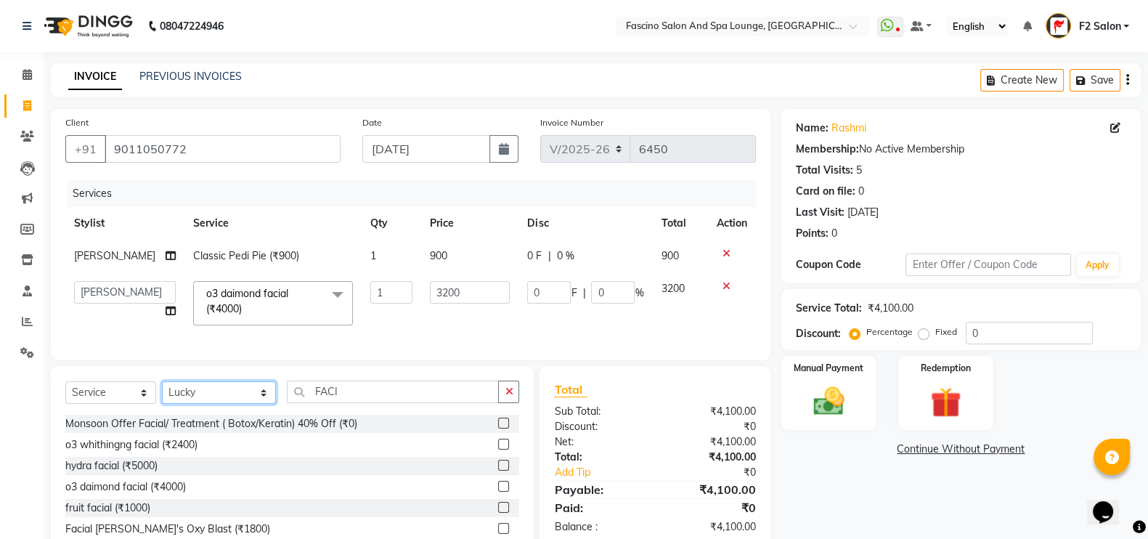
click at [162, 396] on select "Select Stylist akash F3 [PERSON_NAME] [PERSON_NAME] Bhushan [PERSON_NAME] Mam […" at bounding box center [219, 392] width 114 height 23
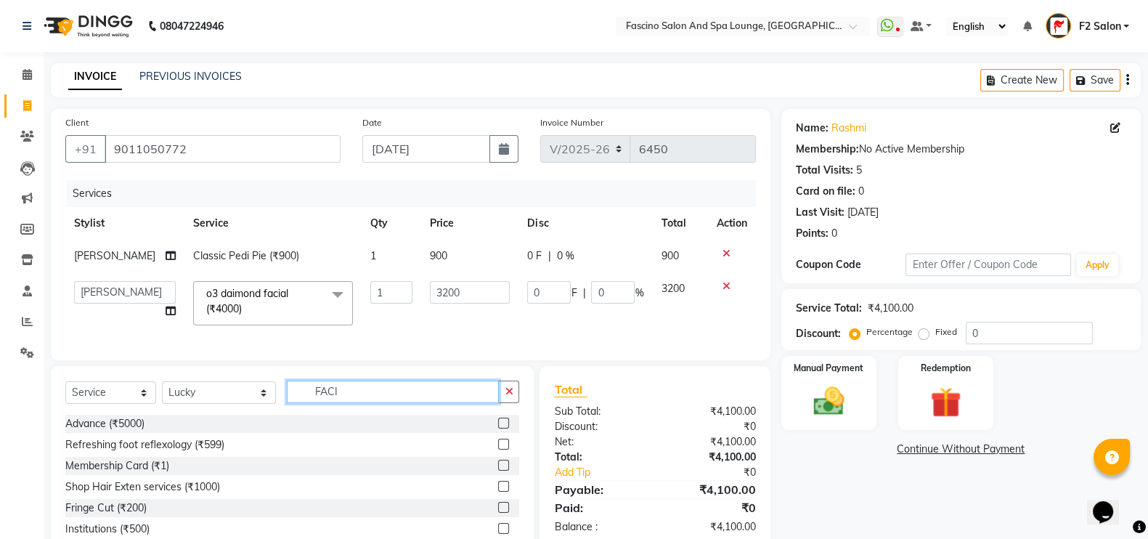
click at [326, 403] on input "FACI" at bounding box center [393, 392] width 213 height 23
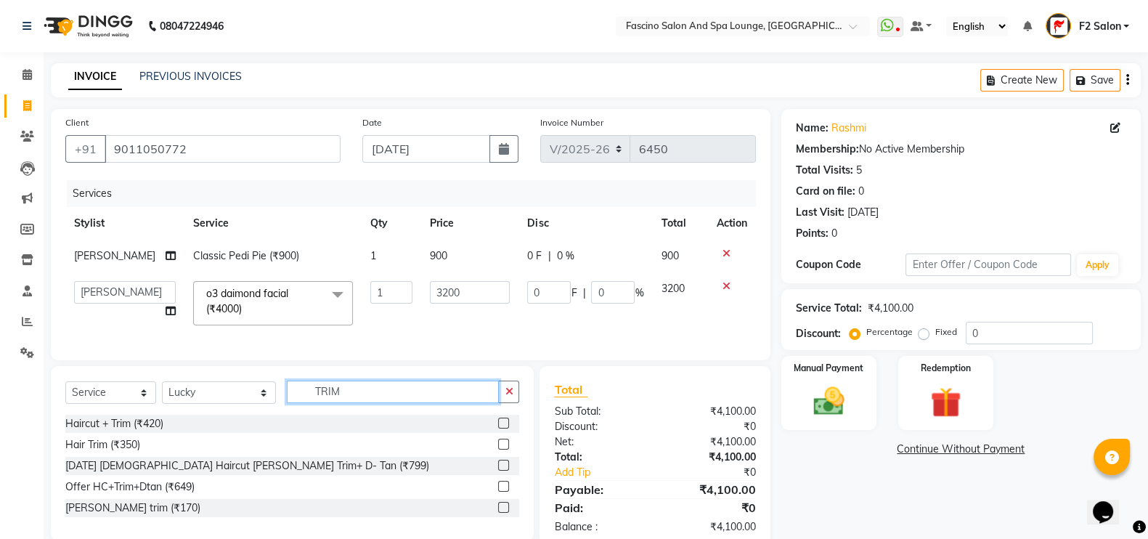
type input "TRIM"
click at [503, 513] on label at bounding box center [503, 507] width 11 height 11
click at [503, 513] on input "checkbox" at bounding box center [502, 507] width 9 height 9
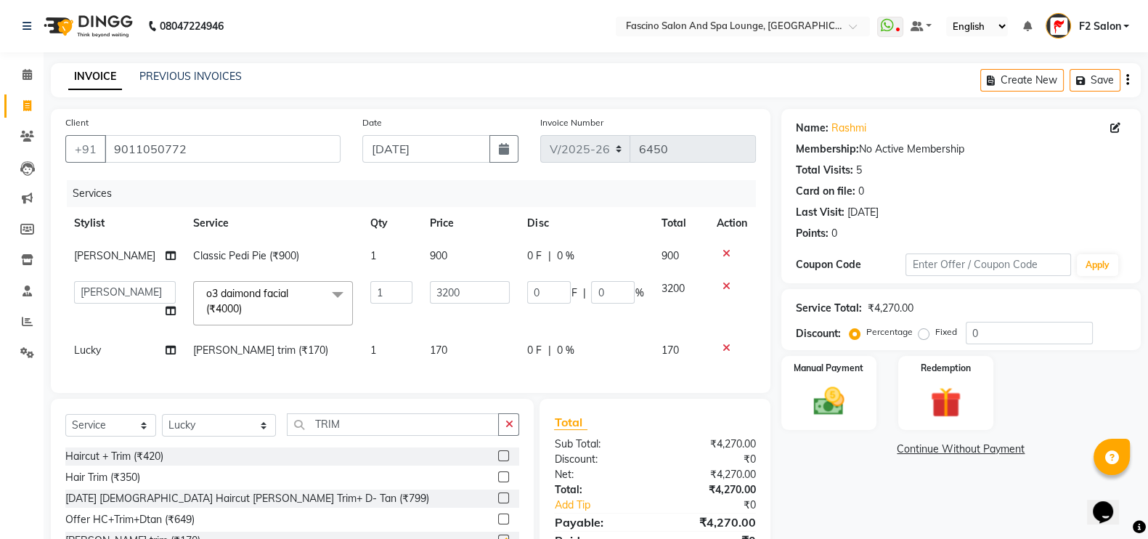
checkbox input "false"
click at [236, 436] on select "Select Stylist akash F3 [PERSON_NAME] [PERSON_NAME] Bhushan [PERSON_NAME] Mam […" at bounding box center [219, 425] width 114 height 23
select select "87492"
click at [162, 429] on select "Select Stylist akash F3 [PERSON_NAME] [PERSON_NAME] Bhushan [PERSON_NAME] Mam […" at bounding box center [219, 425] width 114 height 23
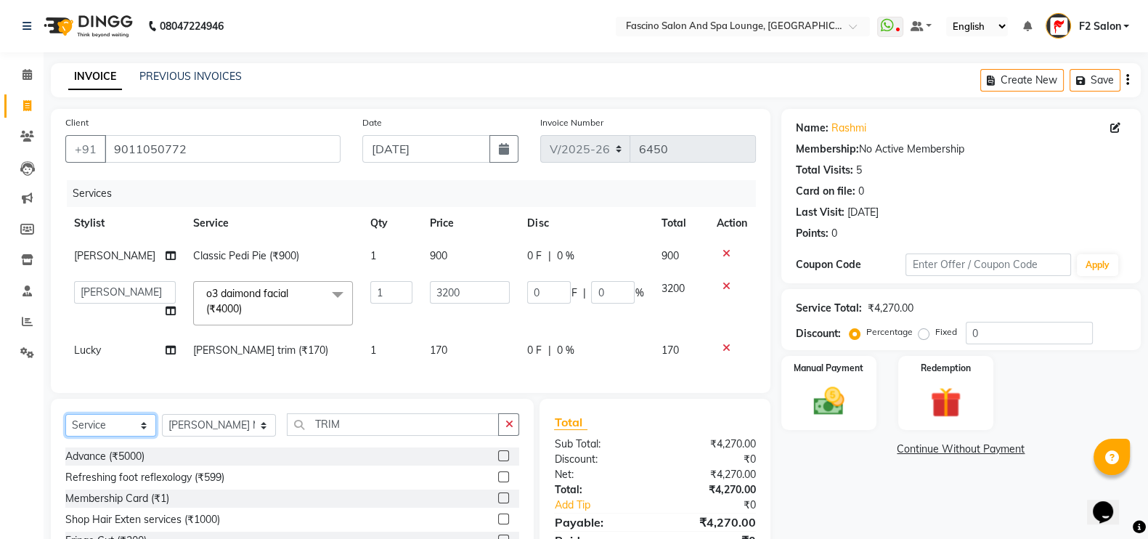
click at [87, 436] on select "Select Service Product Membership Package Voucher Prepaid Gift Card" at bounding box center [110, 425] width 91 height 23
click at [65, 429] on select "Select Service Product Membership Package Voucher Prepaid Gift Card" at bounding box center [110, 425] width 91 height 23
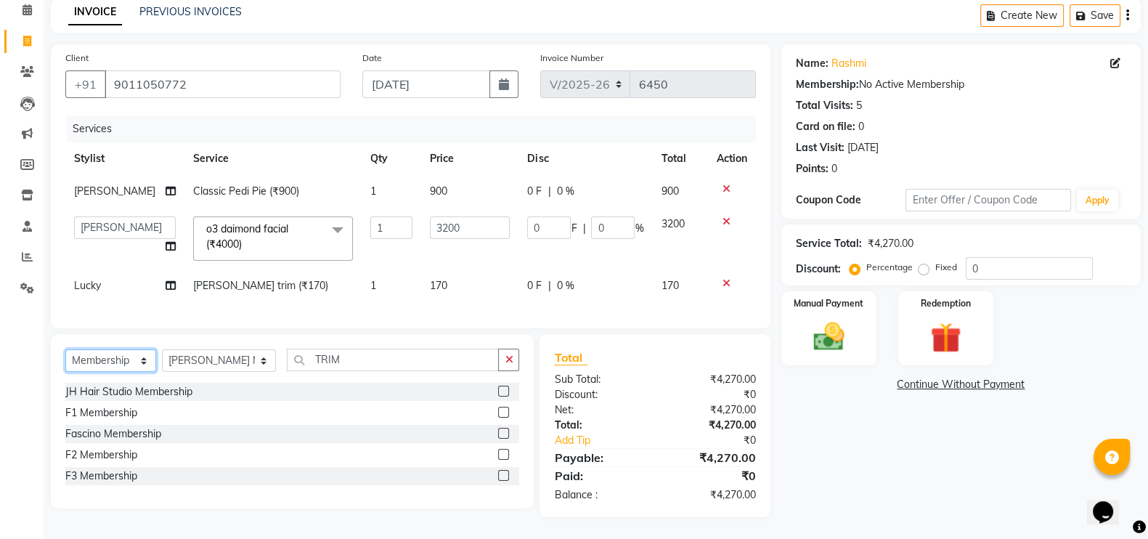
scroll to position [78, 0]
click at [505, 452] on label at bounding box center [503, 454] width 11 height 11
click at [505, 452] on input "checkbox" at bounding box center [502, 454] width 9 height 9
select select "select"
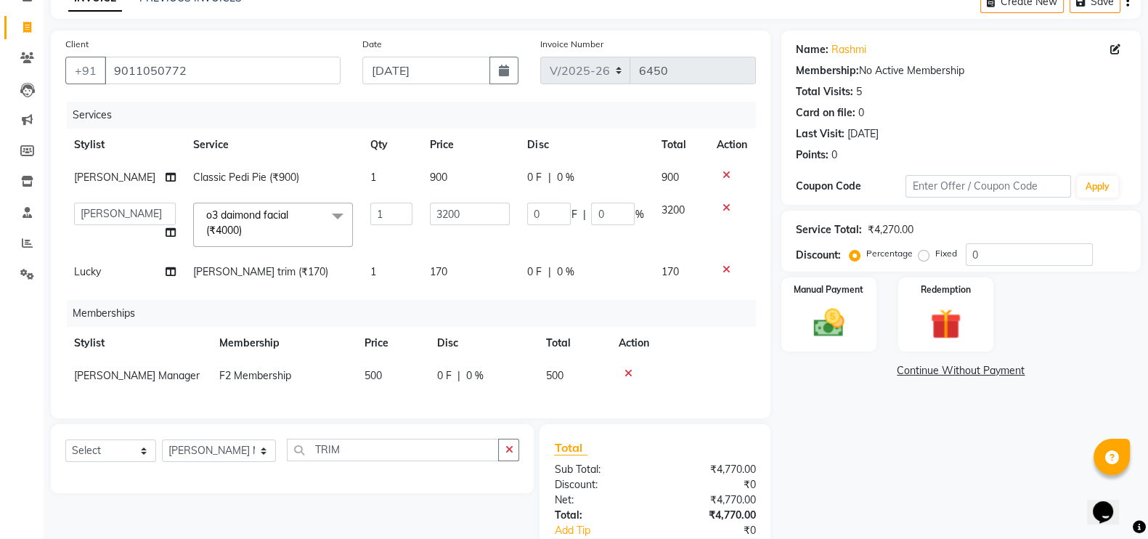
click at [365, 378] on span "500" at bounding box center [373, 375] width 17 height 13
select select "87492"
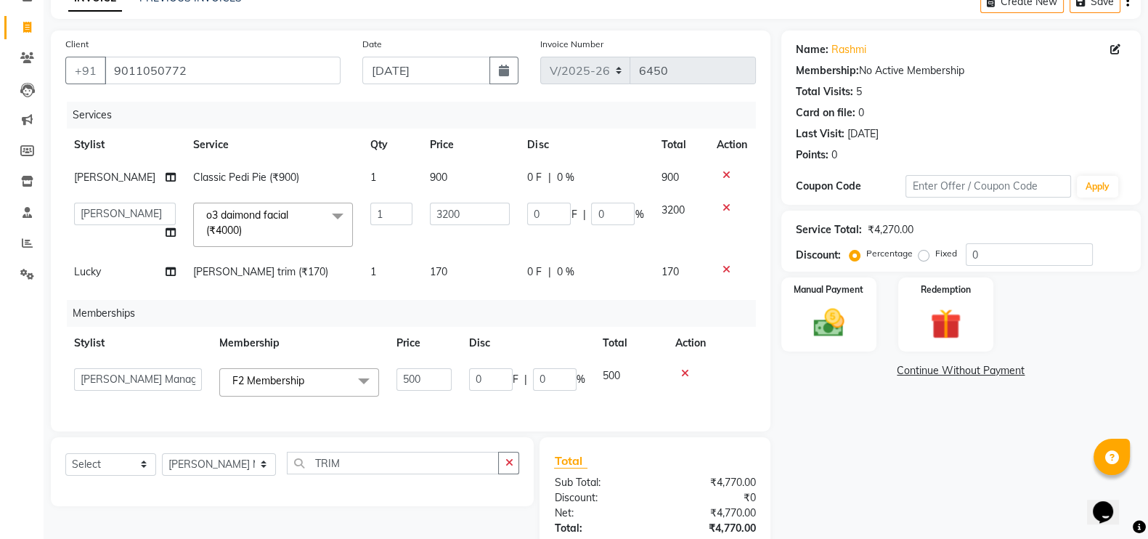
click at [365, 378] on span at bounding box center [363, 382] width 29 height 28
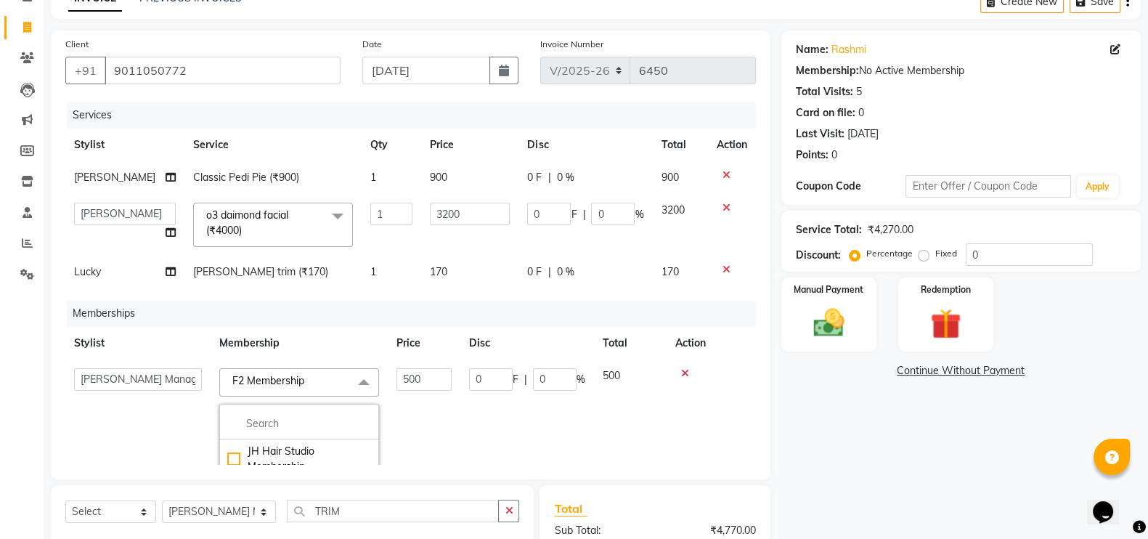
click at [417, 381] on td "500" at bounding box center [424, 472] width 73 height 224
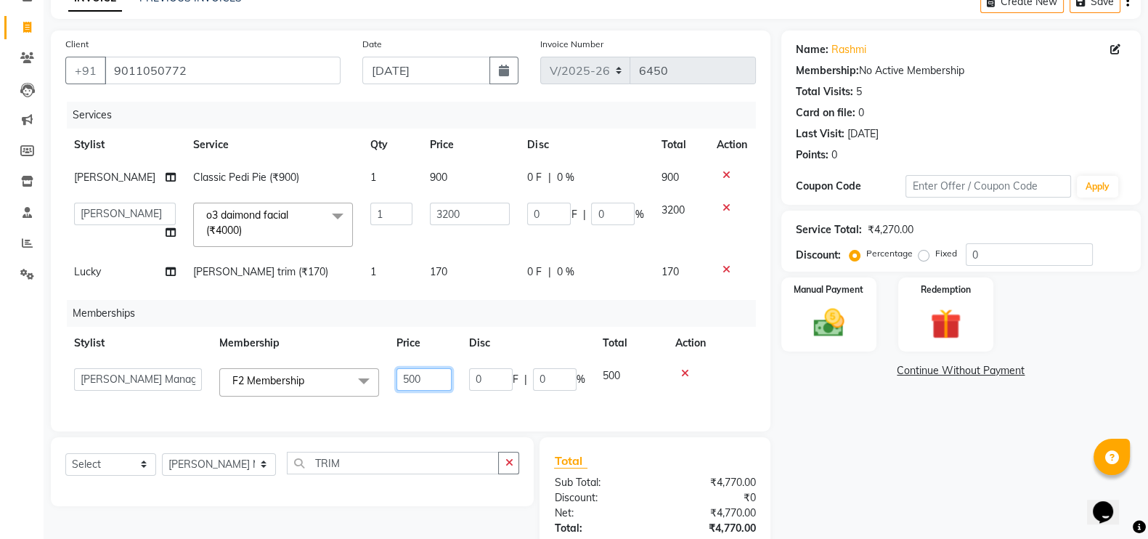
click at [417, 381] on input "500" at bounding box center [424, 379] width 55 height 23
type input "350"
click at [444, 407] on div "Services Stylist Service Qty Price Disc Total Action [PERSON_NAME] Classic Pedi…" at bounding box center [410, 259] width 691 height 315
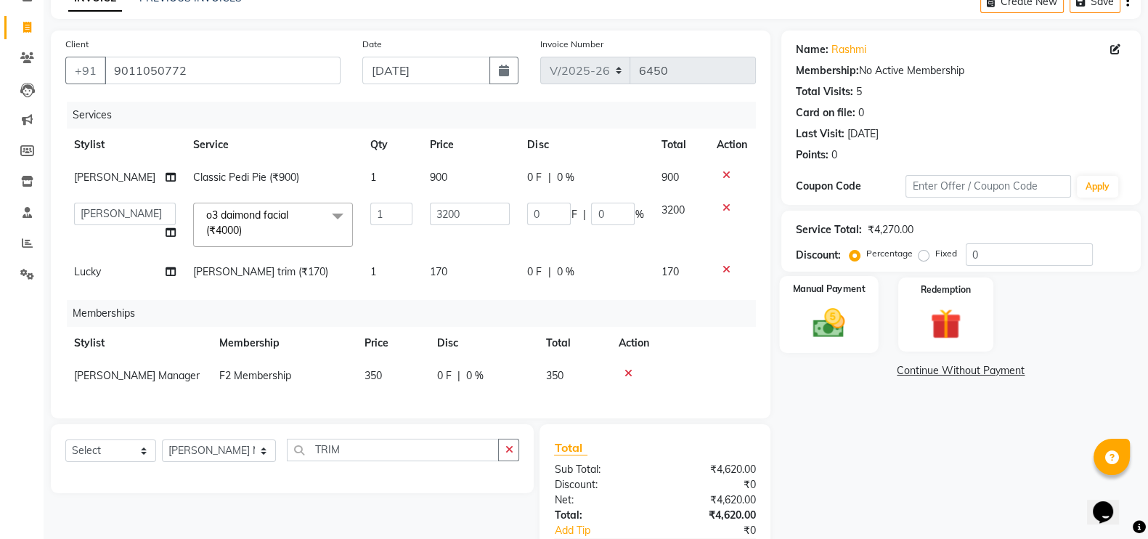
click at [853, 288] on label "Manual Payment" at bounding box center [828, 289] width 73 height 14
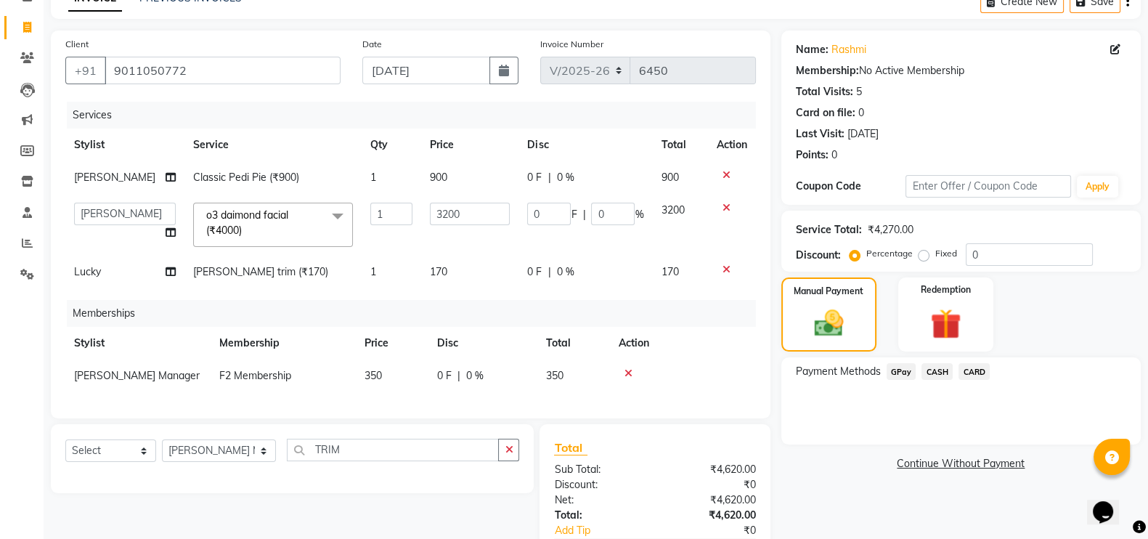
click at [972, 370] on span "CARD" at bounding box center [974, 371] width 31 height 17
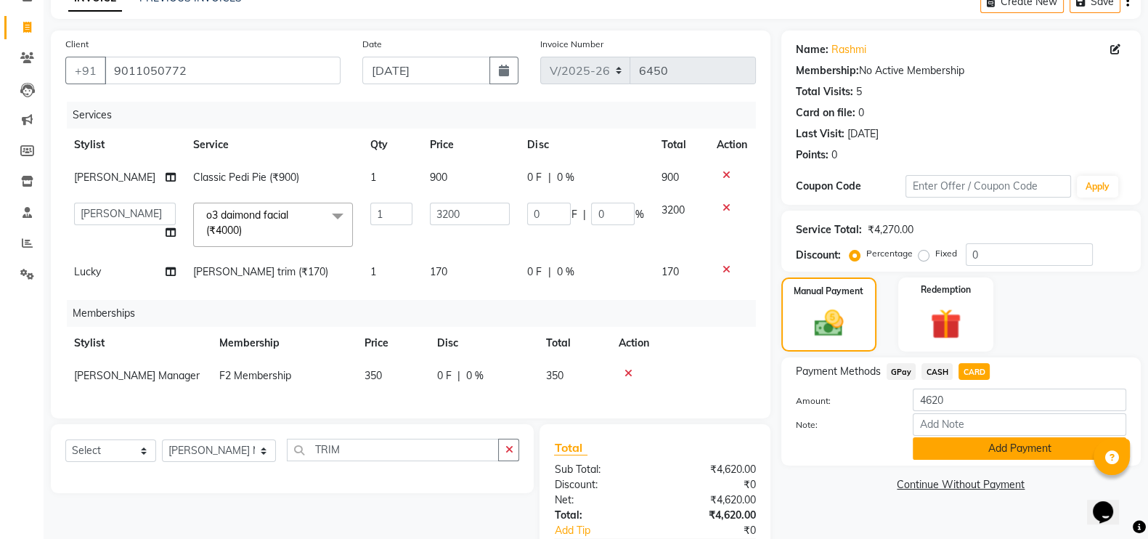
click at [980, 444] on button "Add Payment" at bounding box center [1020, 448] width 214 height 23
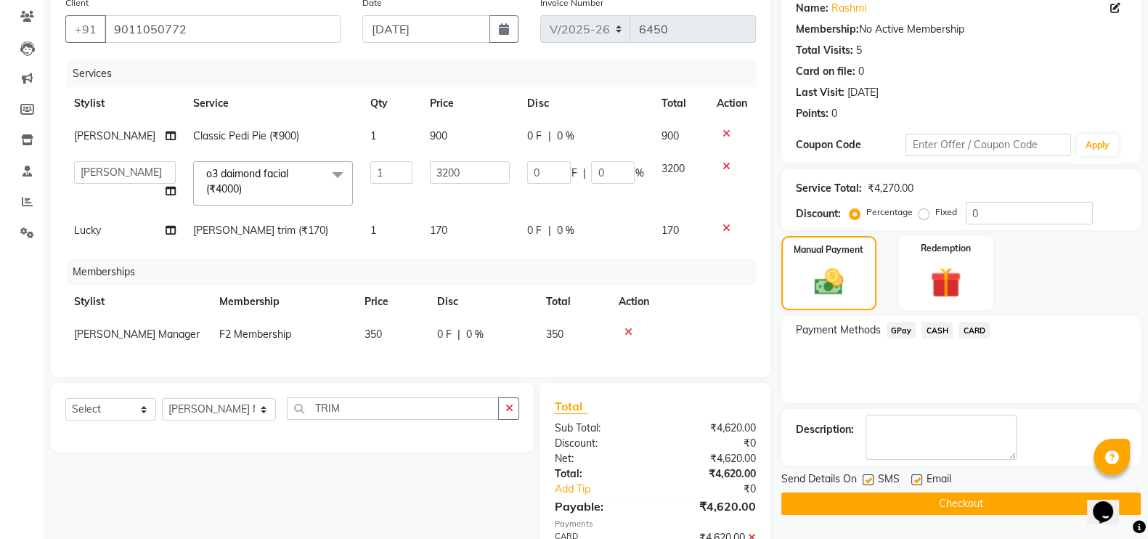
scroll to position [213, 0]
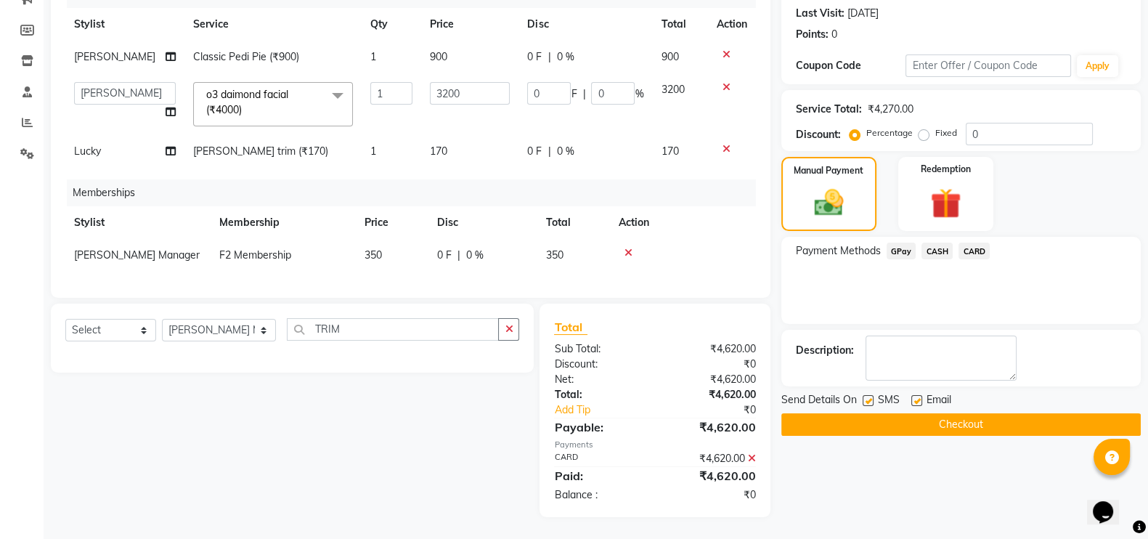
click at [959, 413] on button "Checkout" at bounding box center [961, 424] width 360 height 23
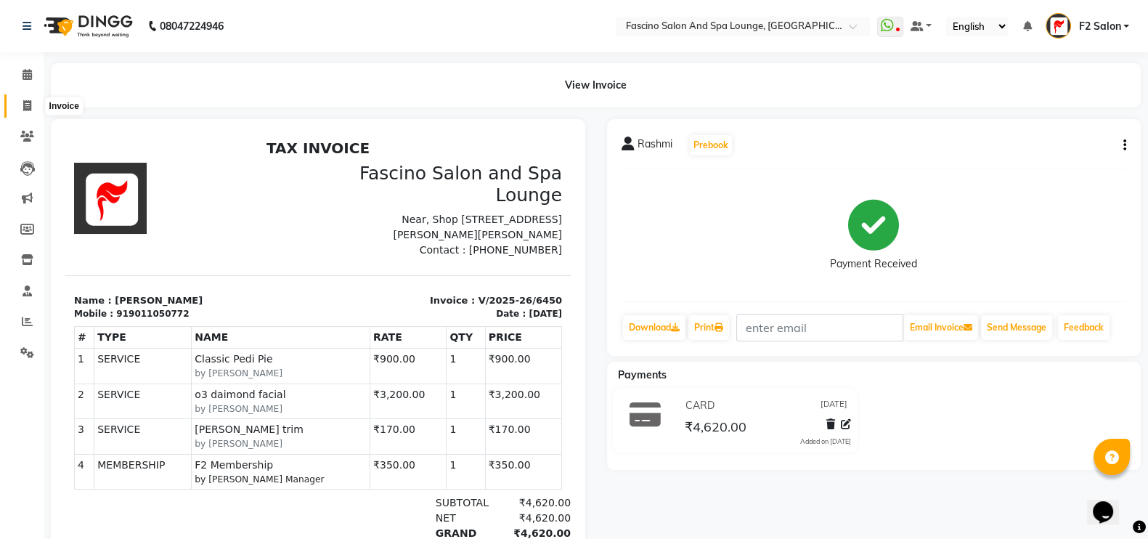
click at [23, 103] on icon at bounding box center [27, 105] width 8 height 11
select select "service"
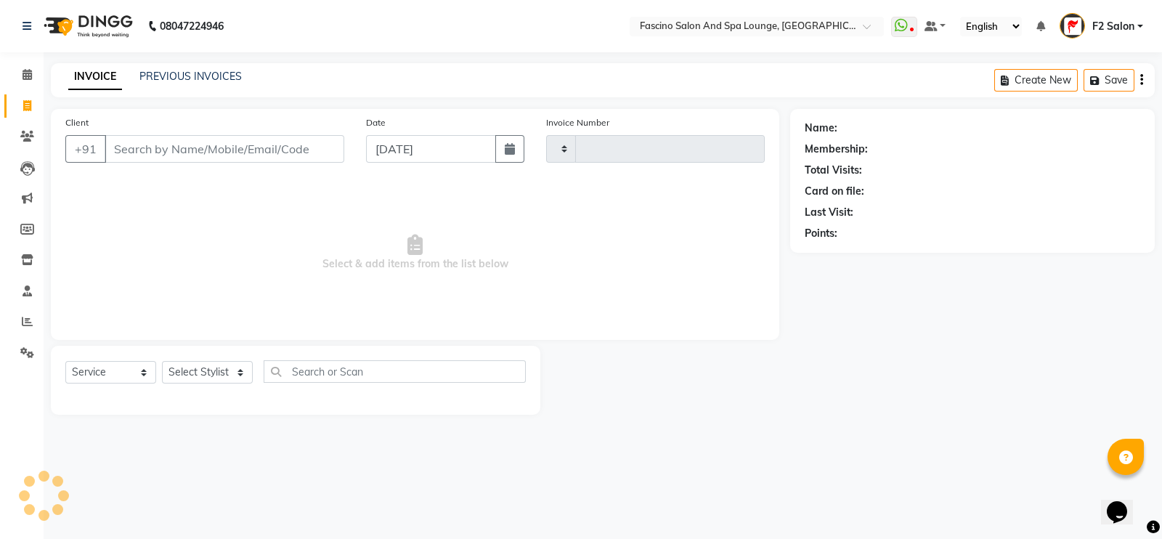
type input "6451"
select select "129"
click at [216, 73] on link "PREVIOUS INVOICES" at bounding box center [190, 76] width 102 height 13
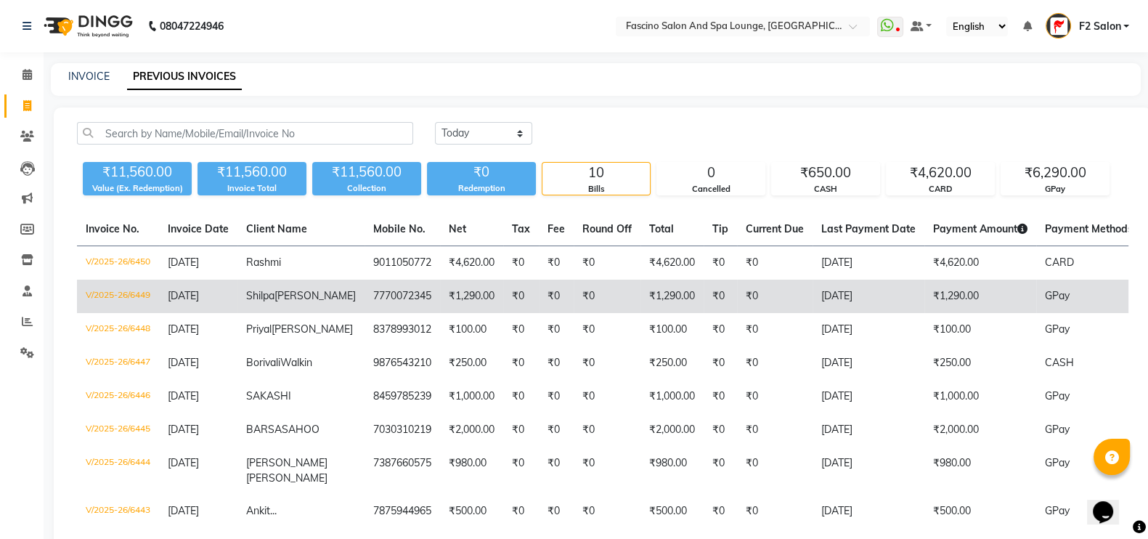
click at [228, 296] on td "[DATE]" at bounding box center [198, 296] width 78 height 33
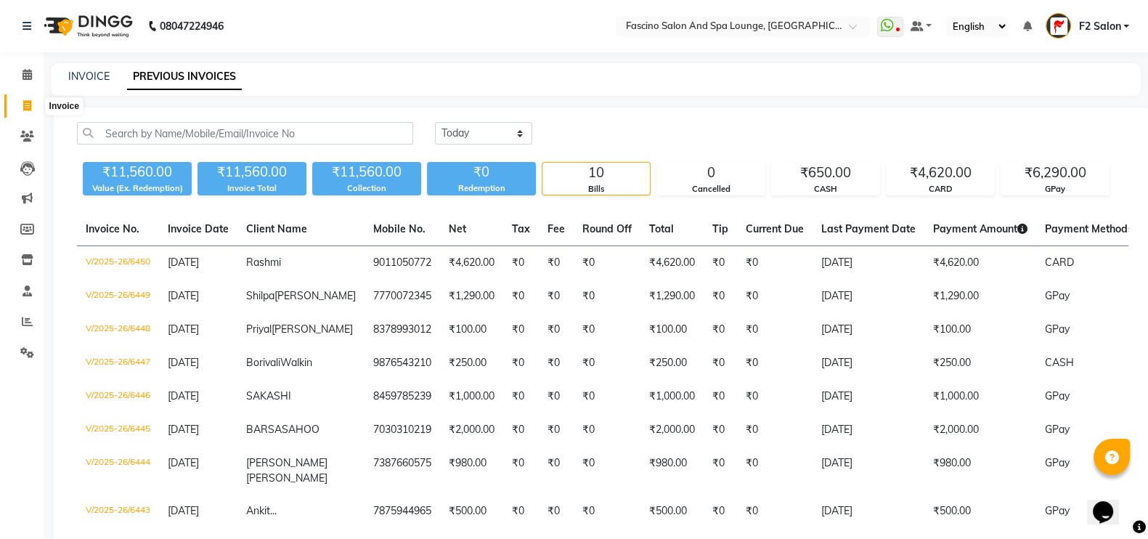
click at [25, 107] on icon at bounding box center [27, 105] width 8 height 11
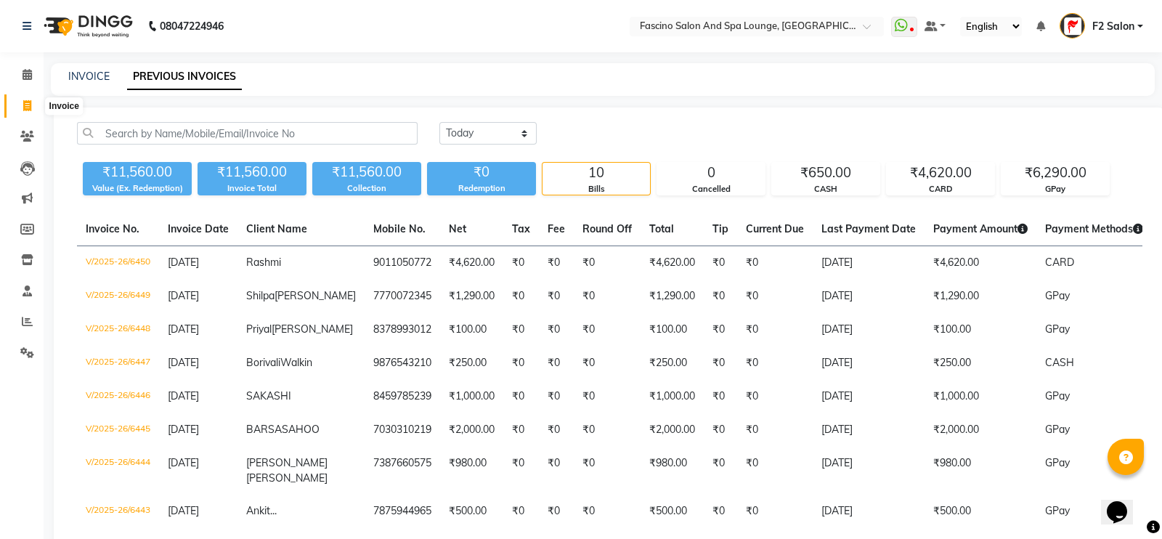
select select "129"
select select "service"
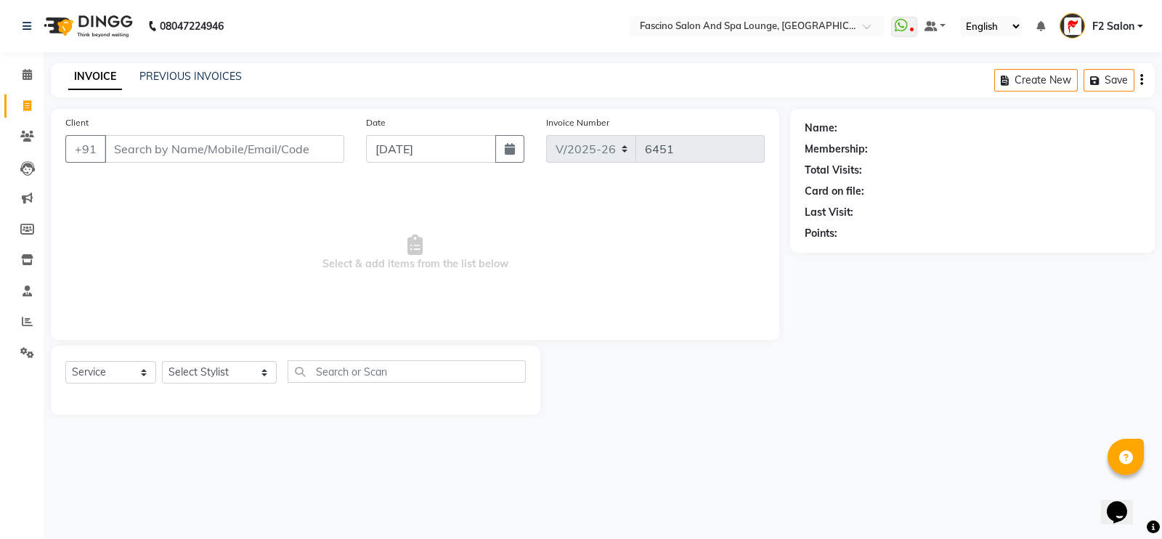
click at [211, 162] on input "Client" at bounding box center [225, 149] width 240 height 28
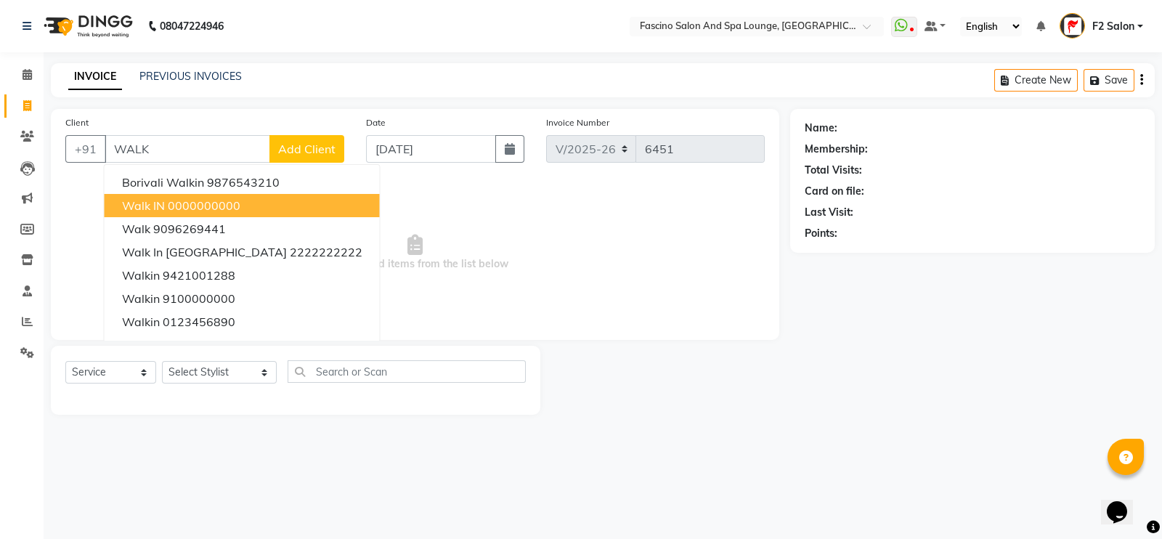
click at [184, 214] on button "Walk IN 0000000000" at bounding box center [242, 205] width 275 height 23
type input "0000000000"
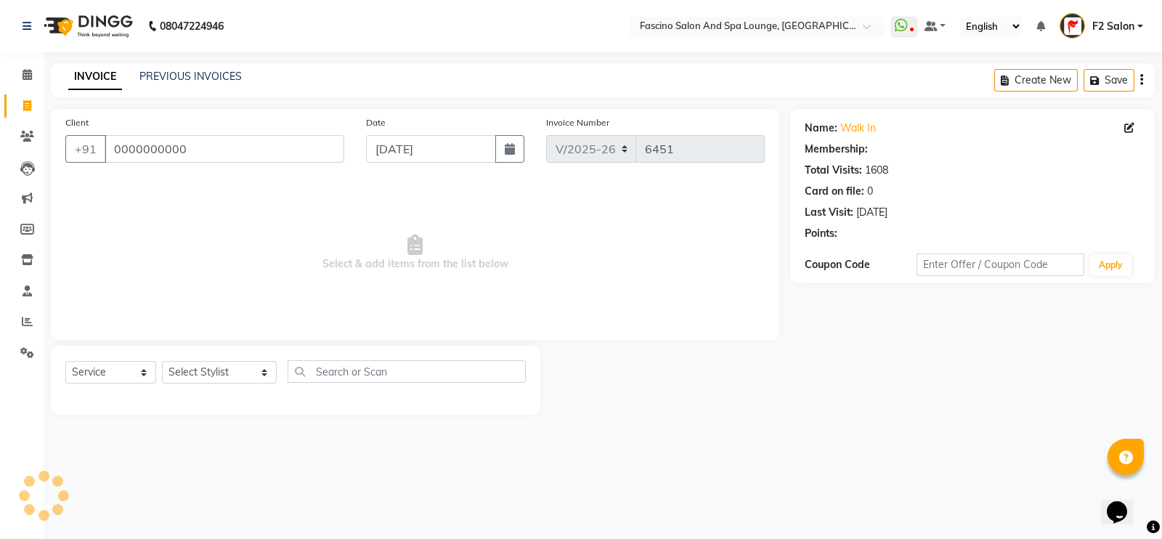
select select "1: Object"
click at [255, 130] on div "Client [PHONE_NUMBER]" at bounding box center [204, 145] width 301 height 60
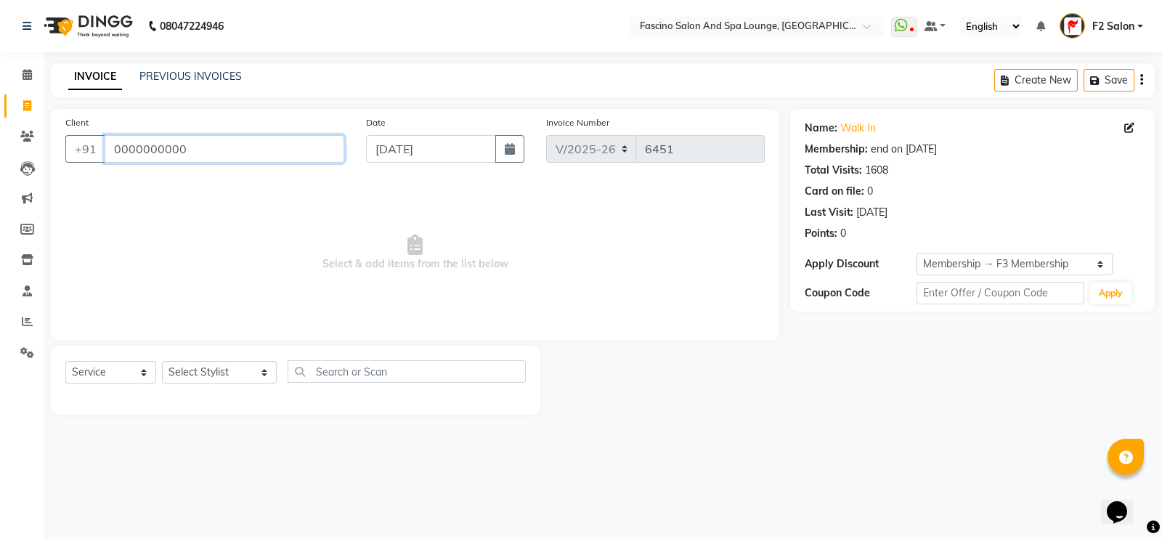
click at [235, 146] on input "0000000000" at bounding box center [225, 149] width 240 height 28
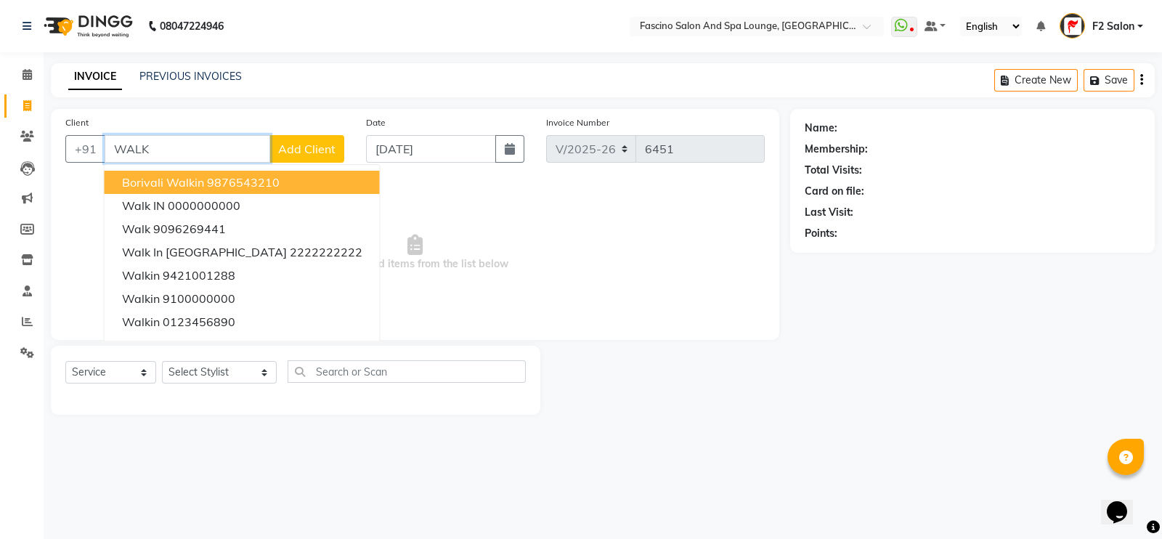
click at [223, 177] on ngb-highlight "9876543210" at bounding box center [243, 182] width 73 height 15
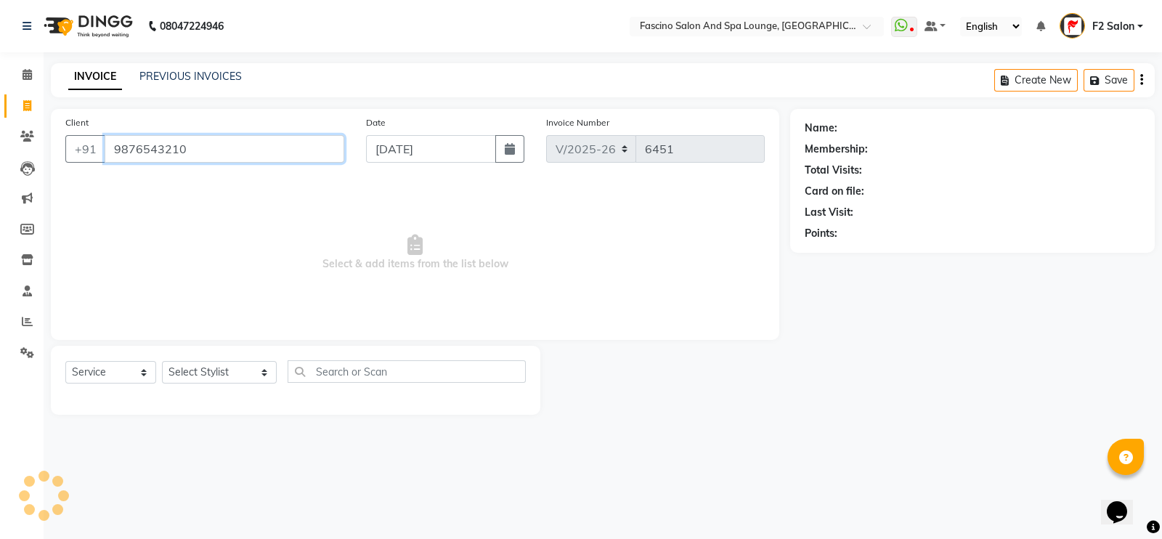
type input "9876543210"
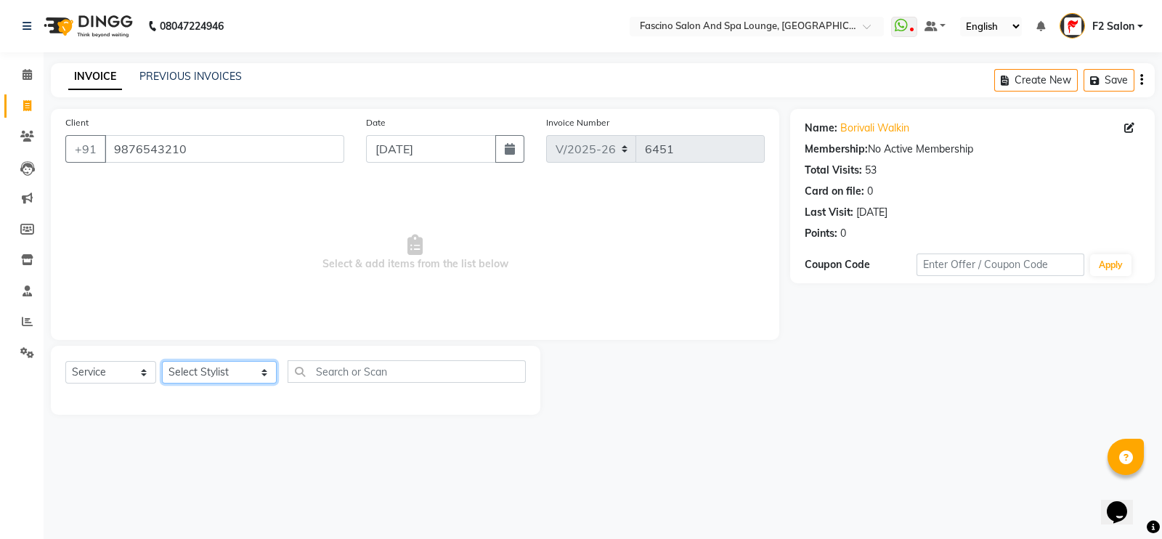
click at [198, 378] on select "Select Stylist akash F3 [PERSON_NAME] [PERSON_NAME] Bhushan [PERSON_NAME] Mam […" at bounding box center [219, 372] width 115 height 23
select select "16063"
click at [162, 362] on select "Select Stylist akash F3 [PERSON_NAME] [PERSON_NAME] Bhushan [PERSON_NAME] Mam […" at bounding box center [219, 372] width 115 height 23
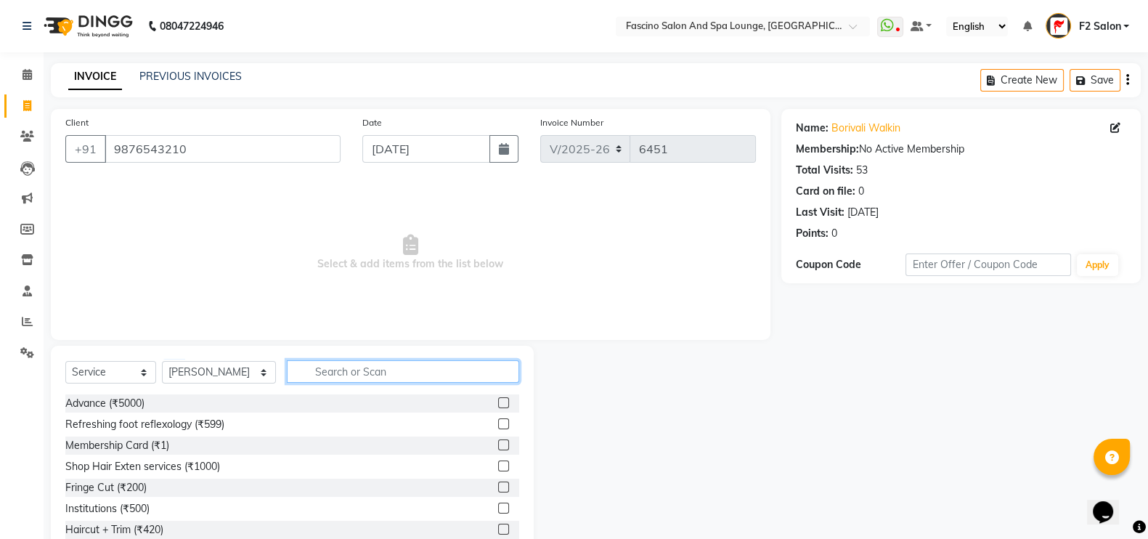
click at [306, 378] on input "text" at bounding box center [403, 371] width 233 height 23
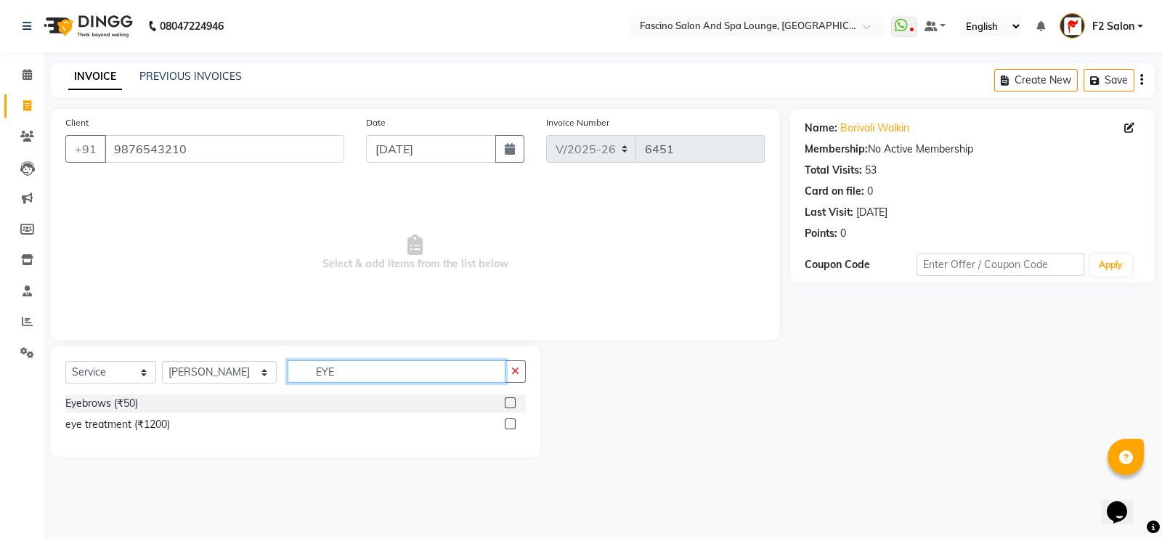
type input "EYE"
click at [514, 402] on label at bounding box center [510, 402] width 11 height 11
click at [514, 402] on input "checkbox" at bounding box center [509, 403] width 9 height 9
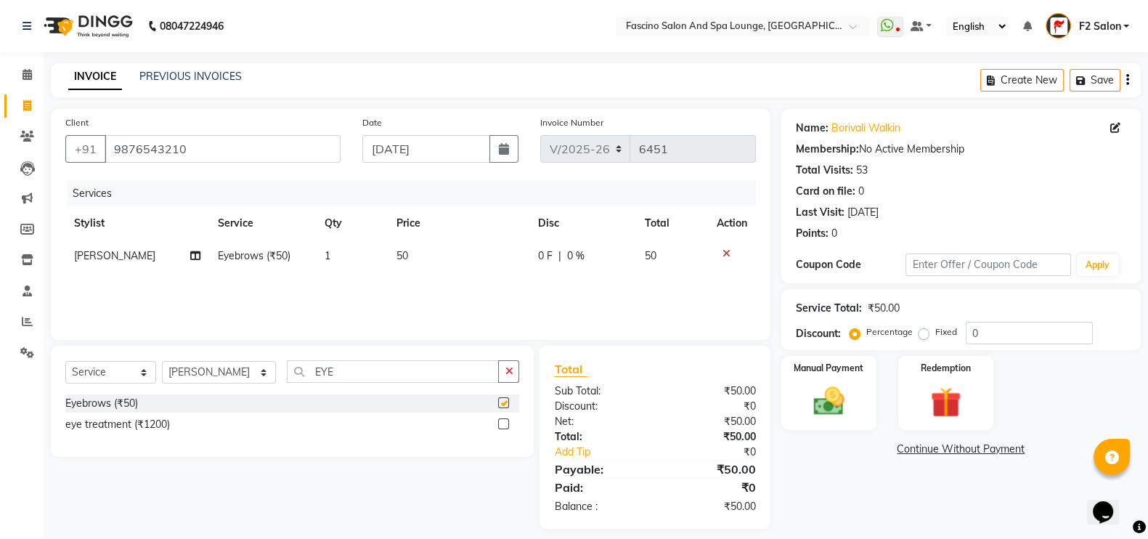
checkbox input "false"
click at [397, 252] on span "50" at bounding box center [403, 255] width 12 height 13
select select "16063"
click at [394, 252] on input "1" at bounding box center [376, 259] width 45 height 23
click at [432, 259] on td "50" at bounding box center [459, 256] width 142 height 33
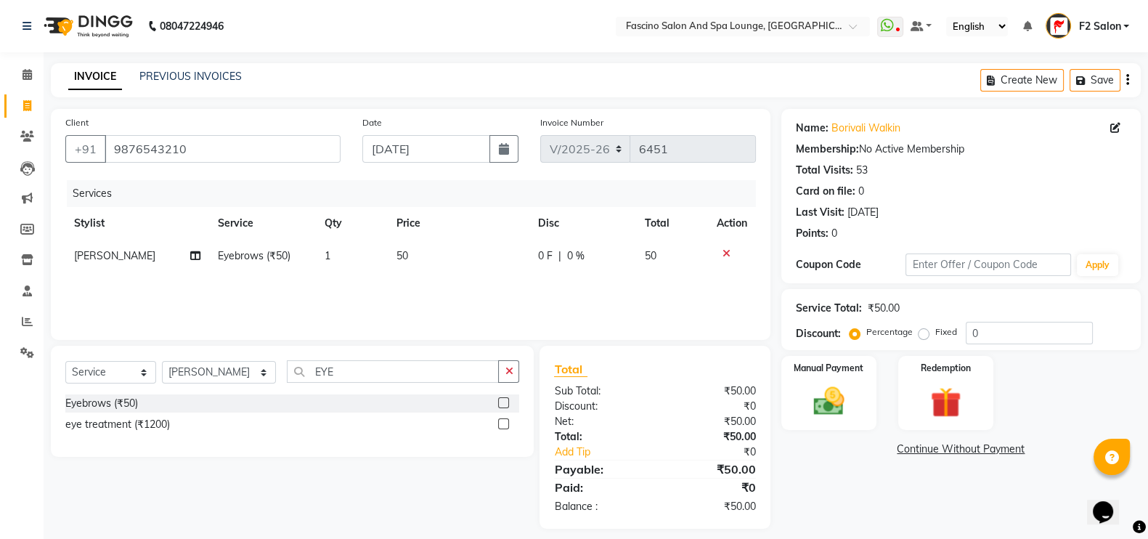
select select "16063"
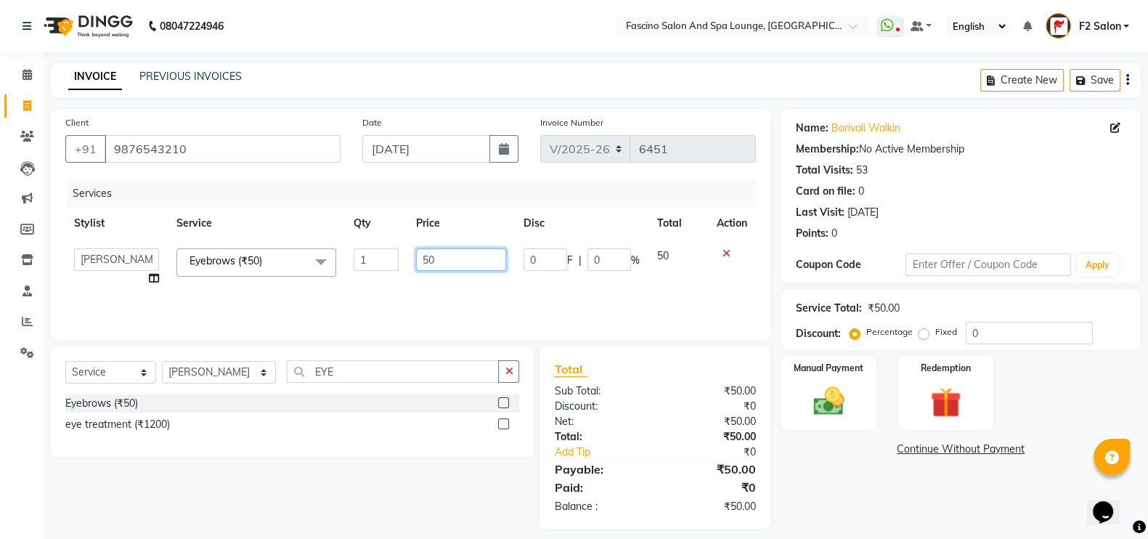
click at [432, 259] on input "50" at bounding box center [461, 259] width 91 height 23
click at [432, 261] on input "50" at bounding box center [461, 259] width 91 height 23
type input "70"
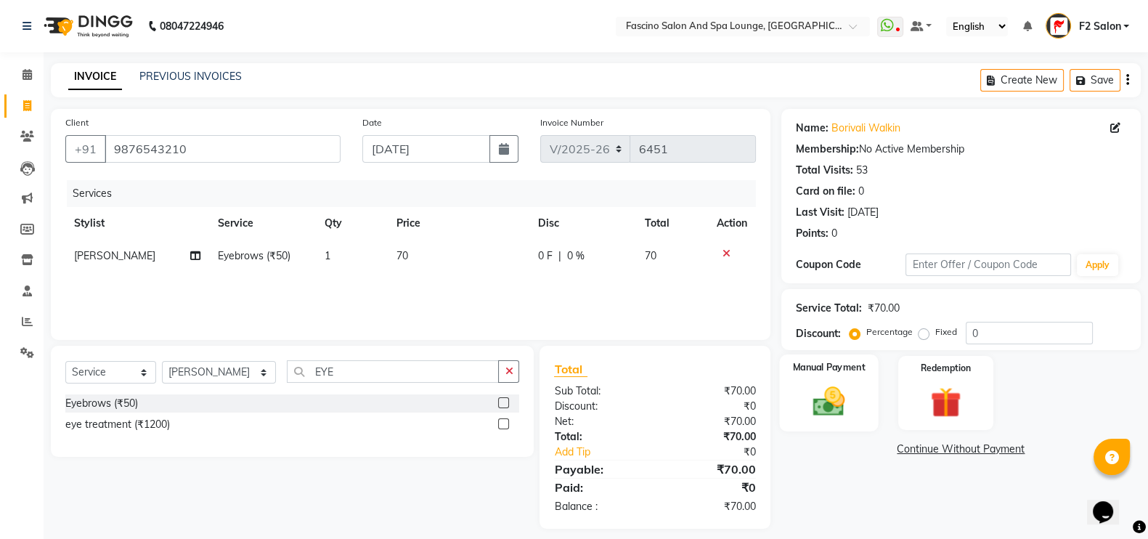
click at [798, 358] on div "Manual Payment" at bounding box center [828, 392] width 99 height 77
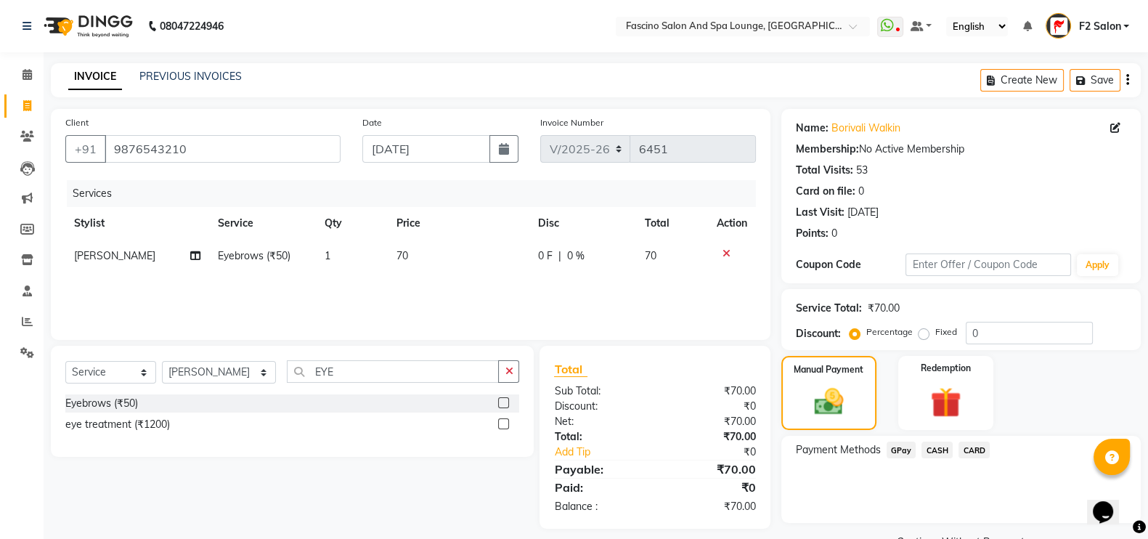
click at [939, 448] on span "CASH" at bounding box center [937, 450] width 31 height 17
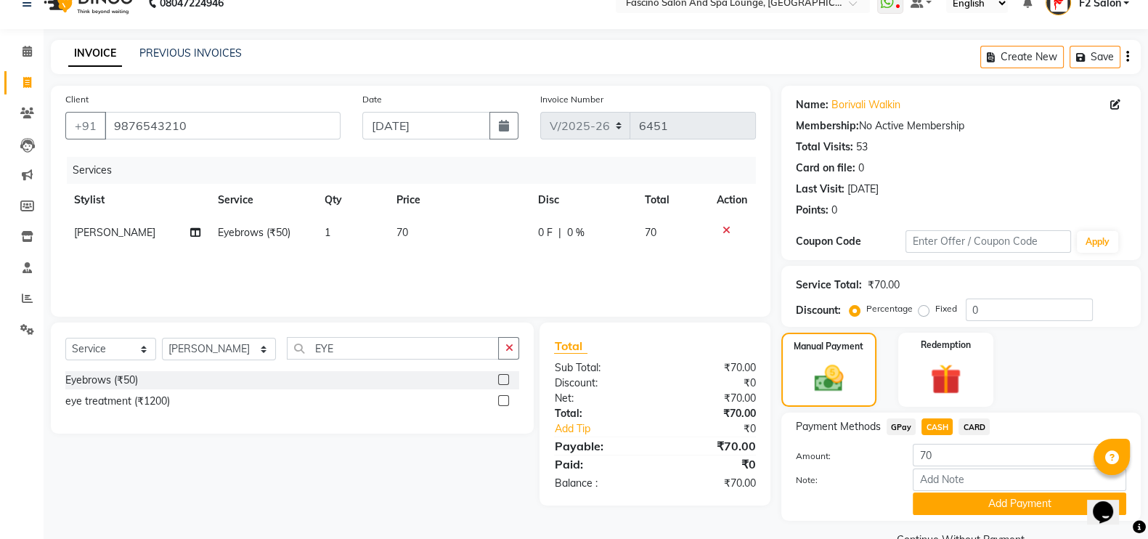
scroll to position [58, 0]
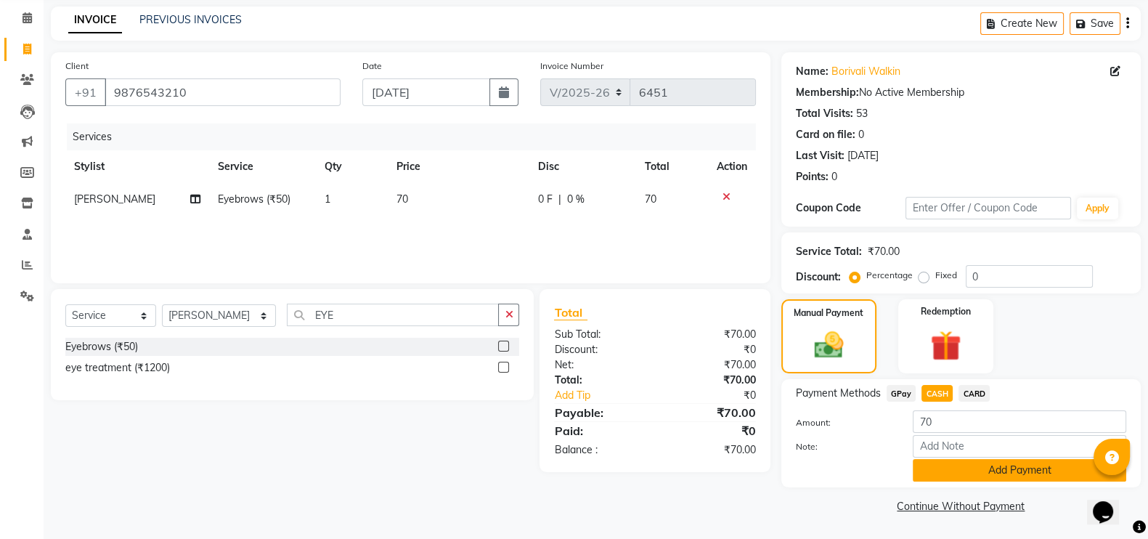
click at [940, 465] on button "Add Payment" at bounding box center [1020, 470] width 214 height 23
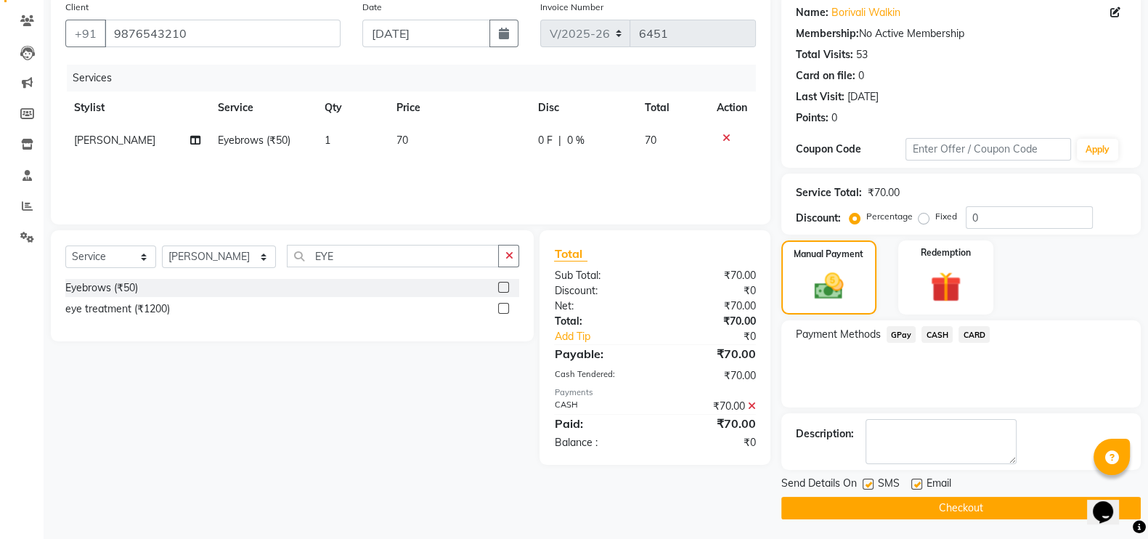
scroll to position [117, 0]
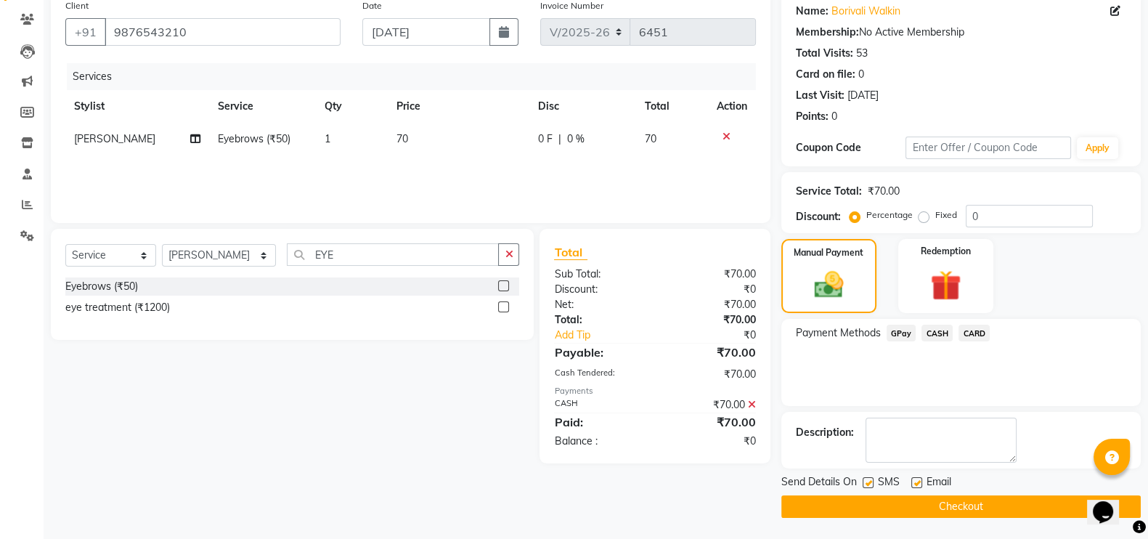
click at [939, 513] on button "Checkout" at bounding box center [961, 506] width 360 height 23
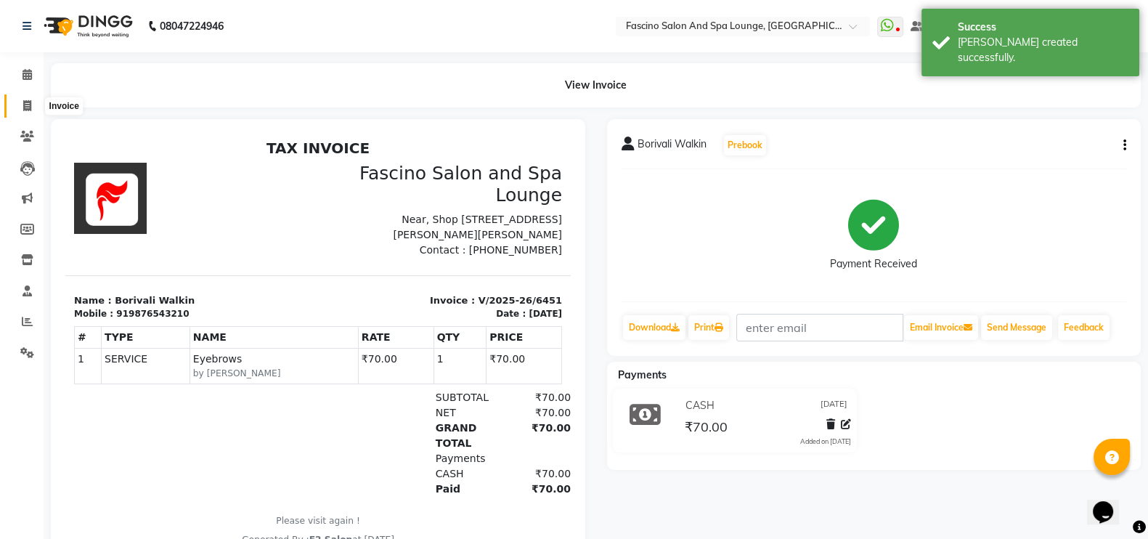
click at [28, 107] on icon at bounding box center [27, 105] width 8 height 11
select select "service"
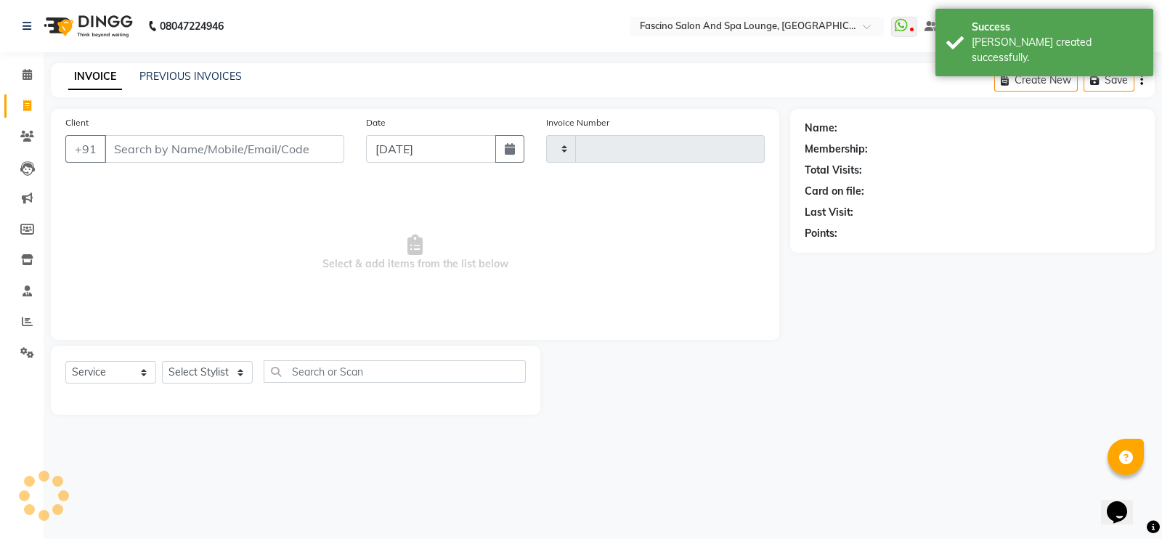
type input "6452"
select select "129"
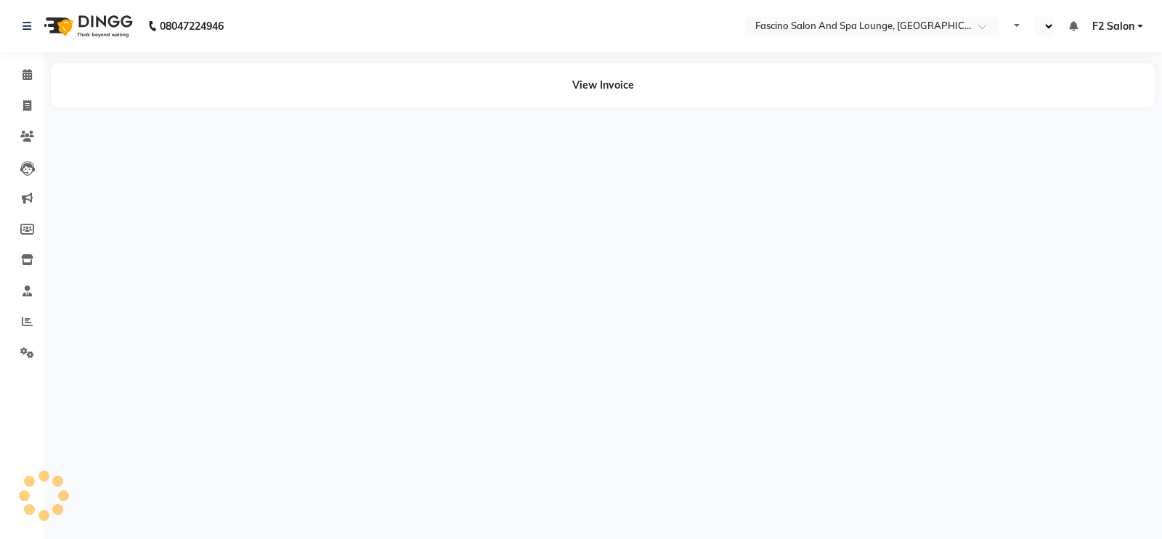
select select "en"
